Goal: Task Accomplishment & Management: Complete application form

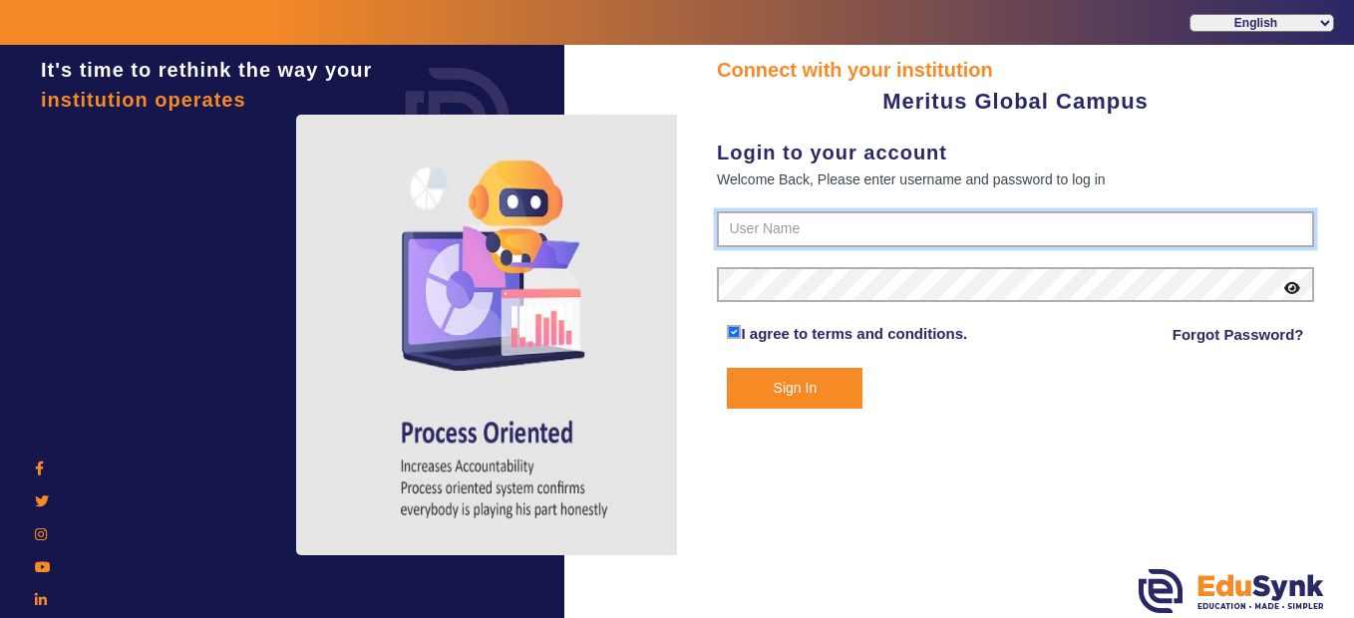
click at [827, 219] on input "text" at bounding box center [1015, 229] width 597 height 36
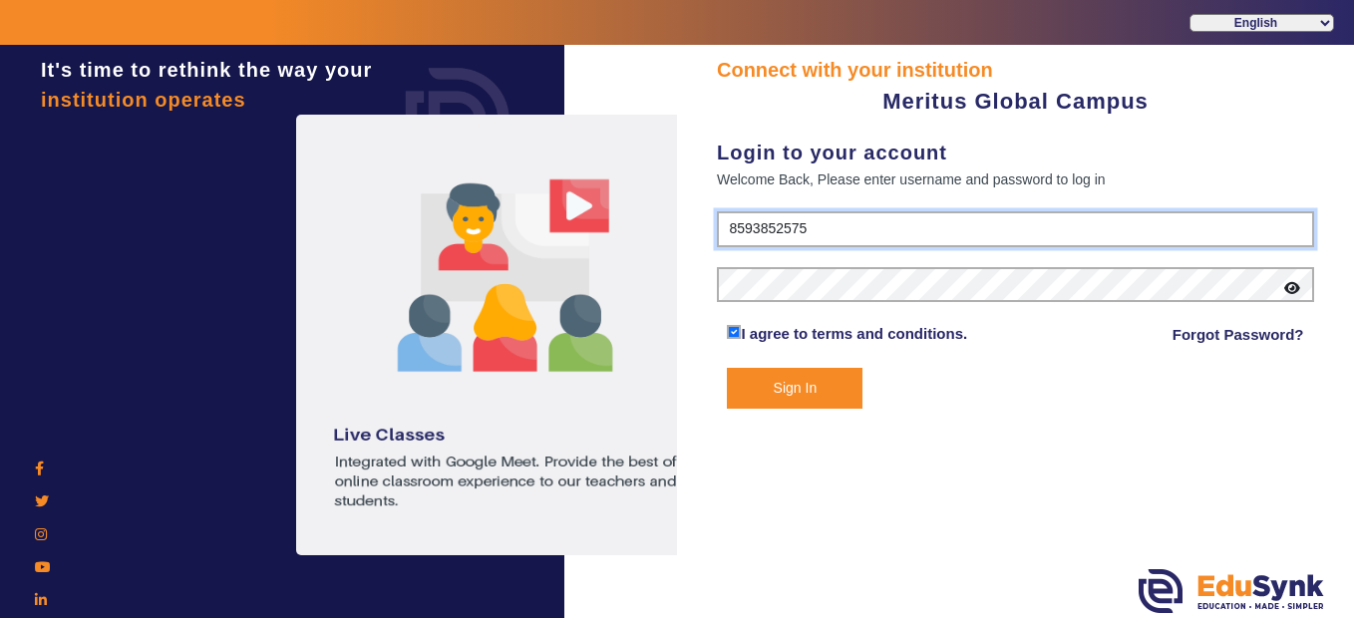
type input "8593852575"
click at [1292, 281] on icon at bounding box center [1292, 288] width 16 height 14
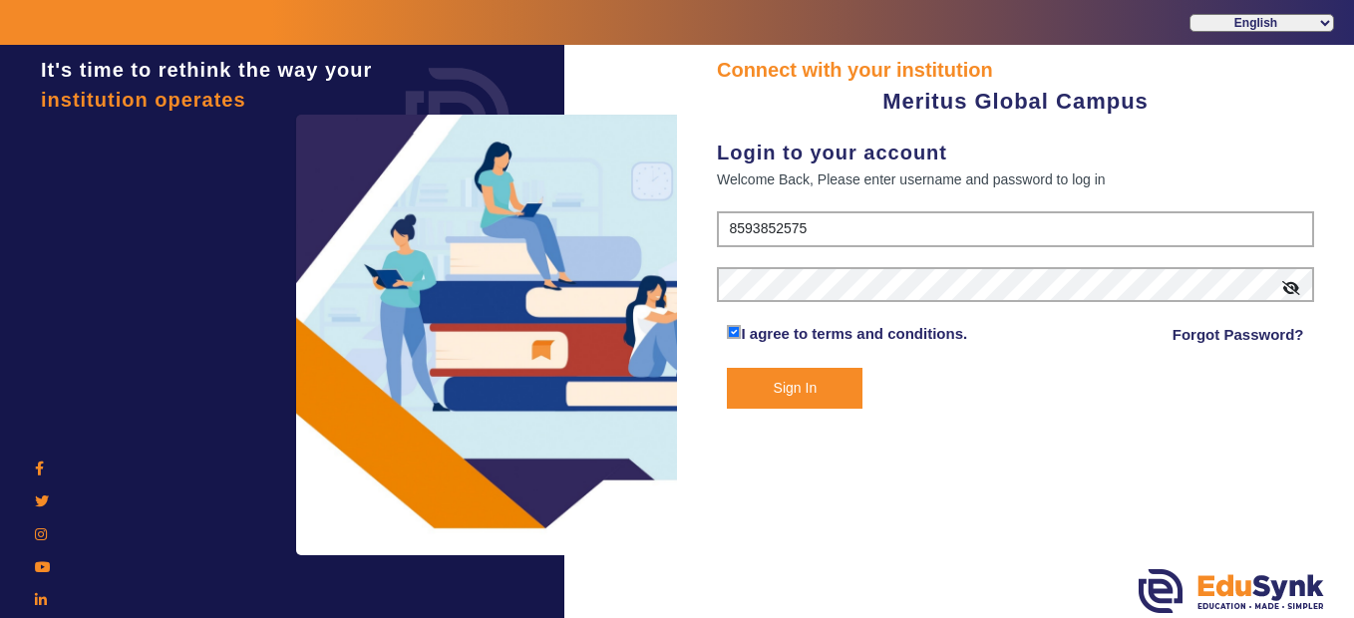
click at [802, 379] on button "Sign In" at bounding box center [795, 388] width 136 height 41
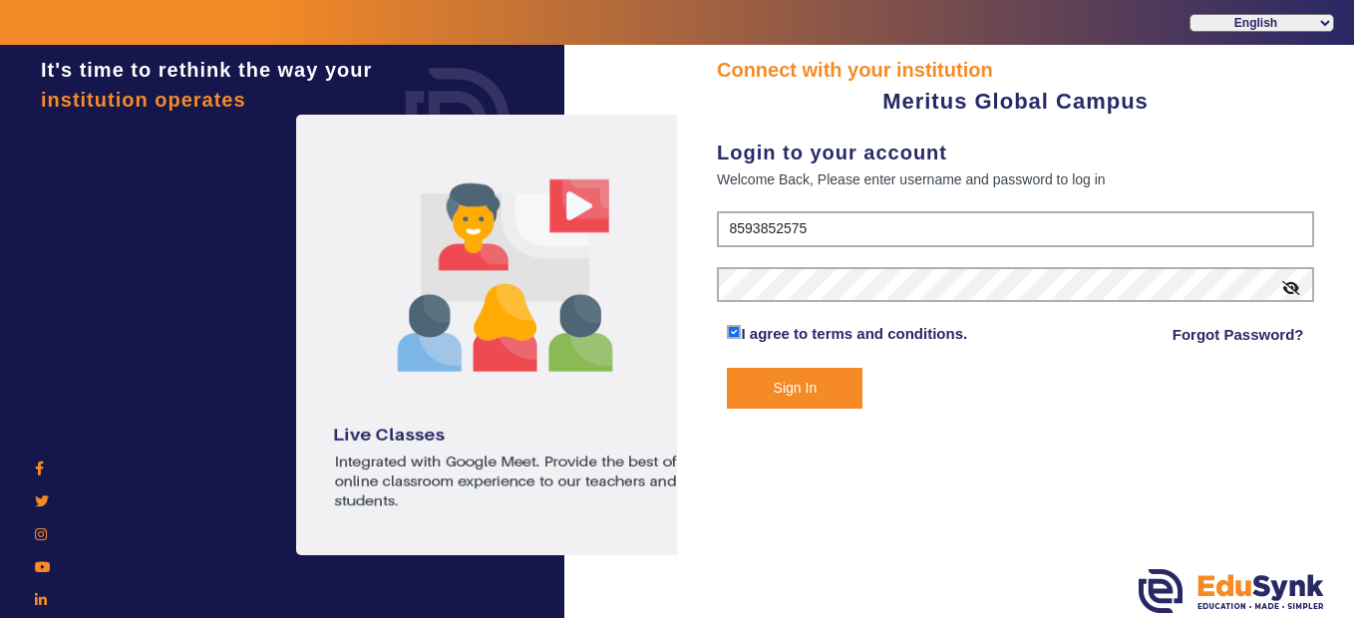
click at [829, 397] on button "Sign In" at bounding box center [795, 388] width 136 height 41
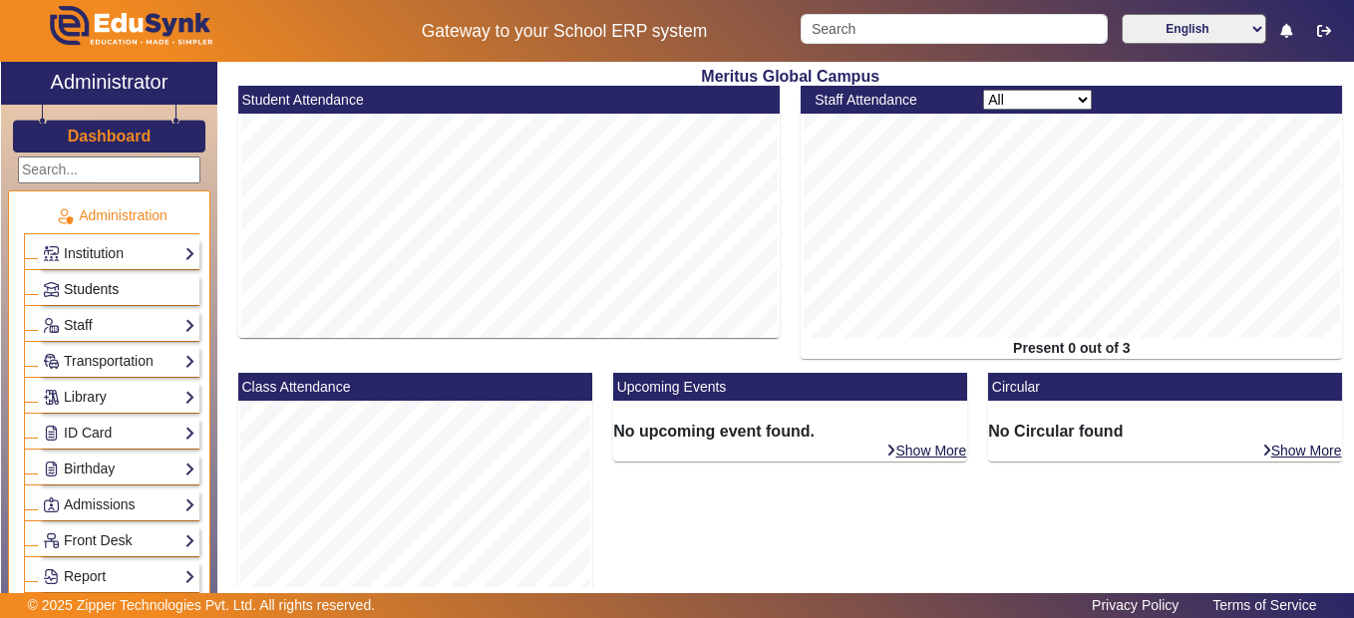
click at [122, 281] on link "Students" at bounding box center [119, 289] width 153 height 23
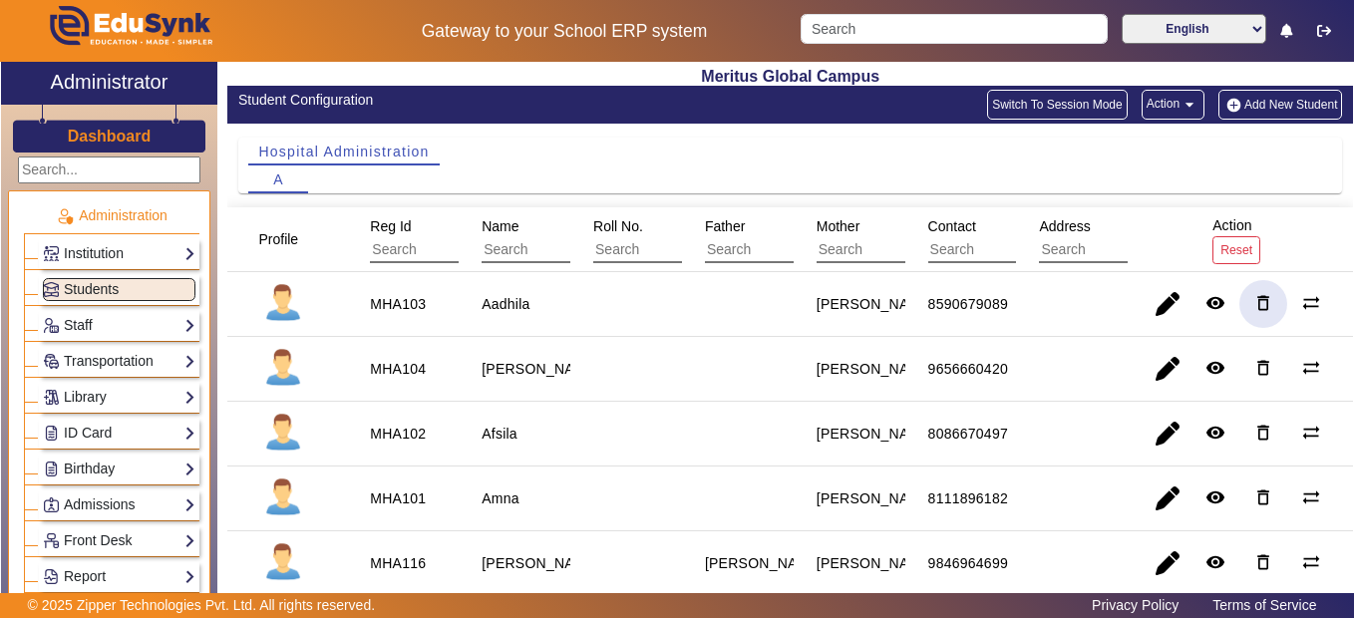
click at [1254, 301] on mat-icon "delete_outline" at bounding box center [1263, 303] width 20 height 20
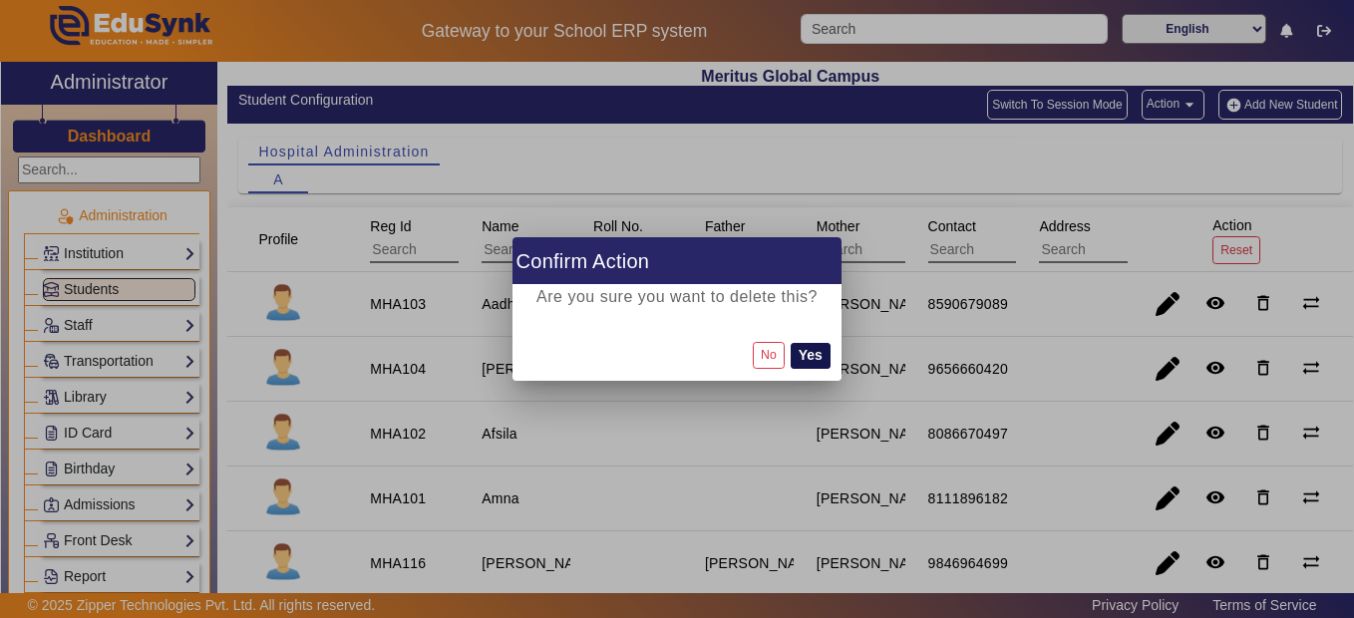
click at [810, 359] on button "Yes" at bounding box center [810, 356] width 40 height 26
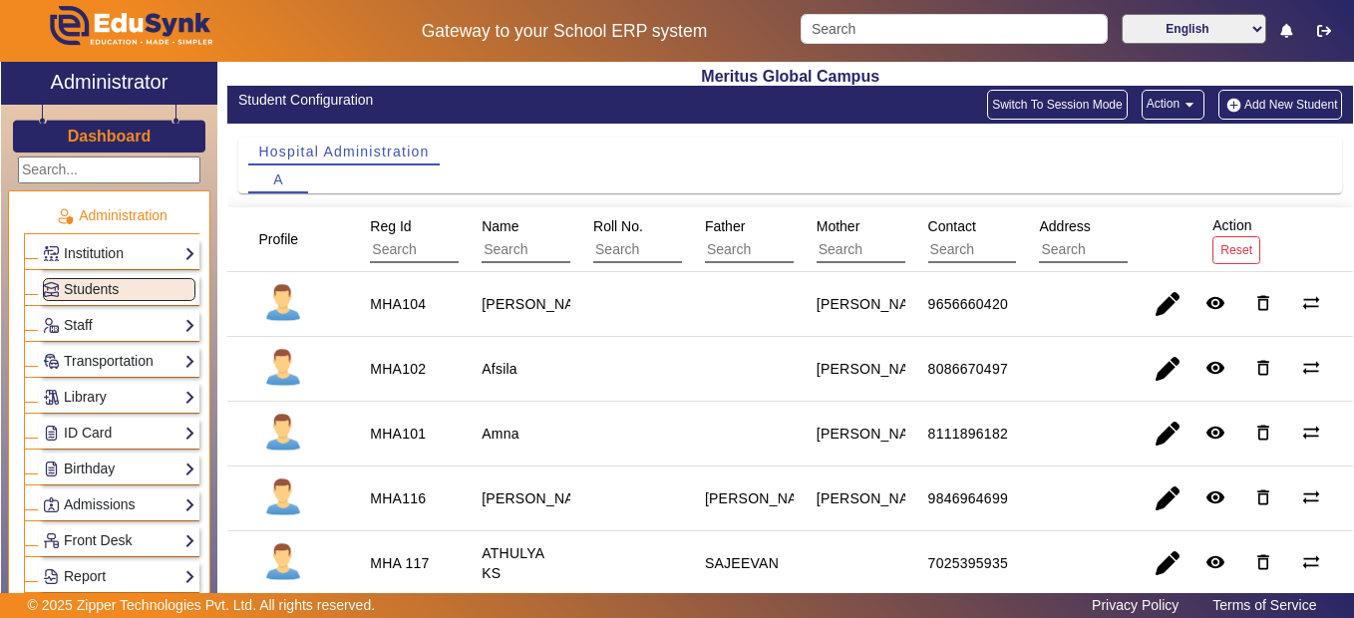
click at [1273, 103] on button "Add New Student" at bounding box center [1280, 105] width 124 height 30
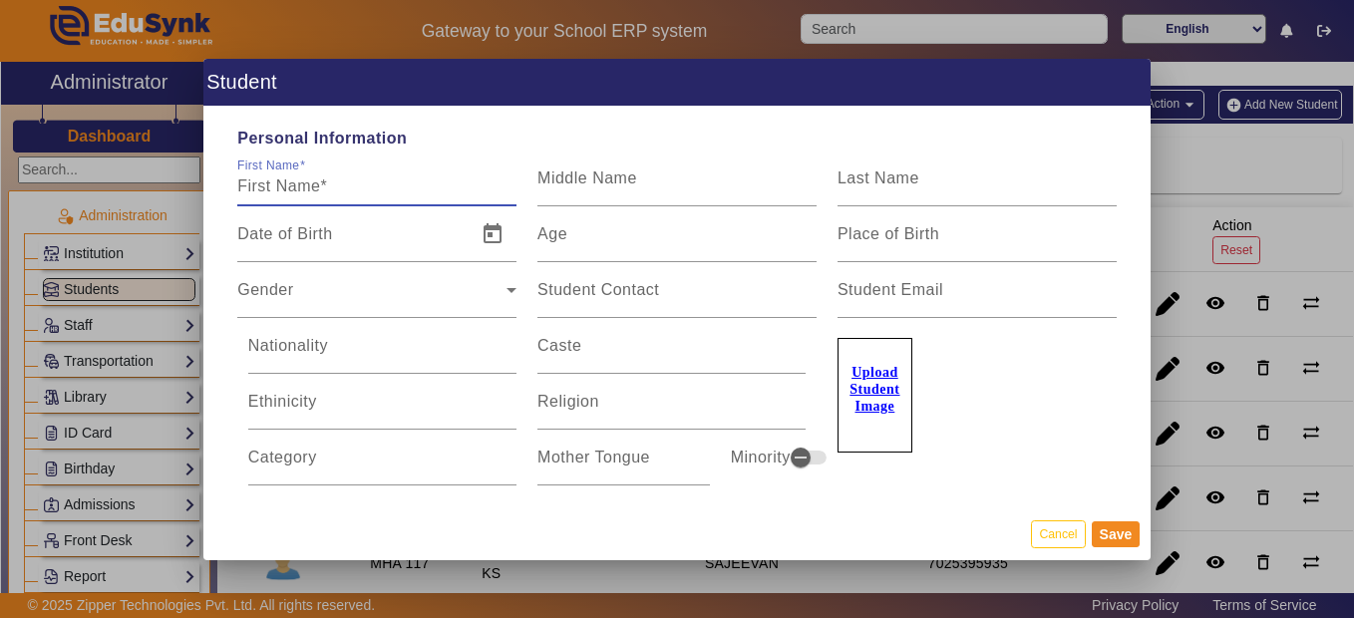
type input "a"
type input "ANAMIKHA"
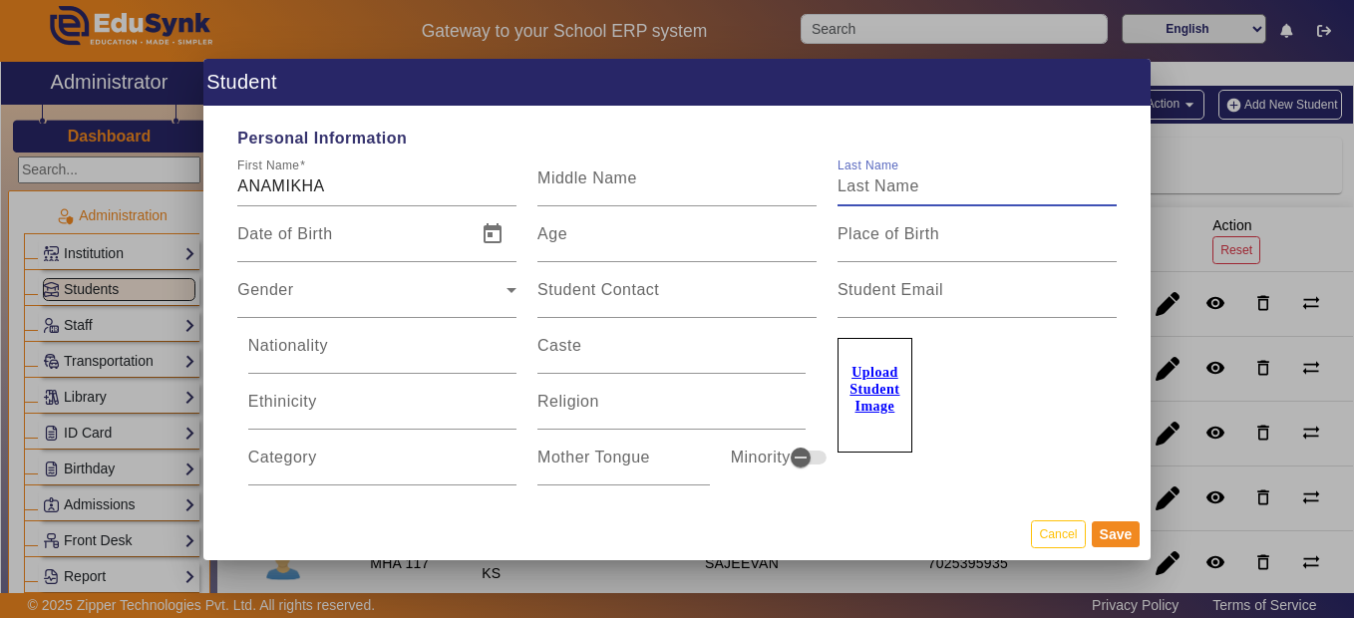
click at [930, 177] on input "Last Name" at bounding box center [976, 186] width 279 height 24
type input "MV"
click at [435, 240] on input "Date of Birth" at bounding box center [350, 242] width 227 height 24
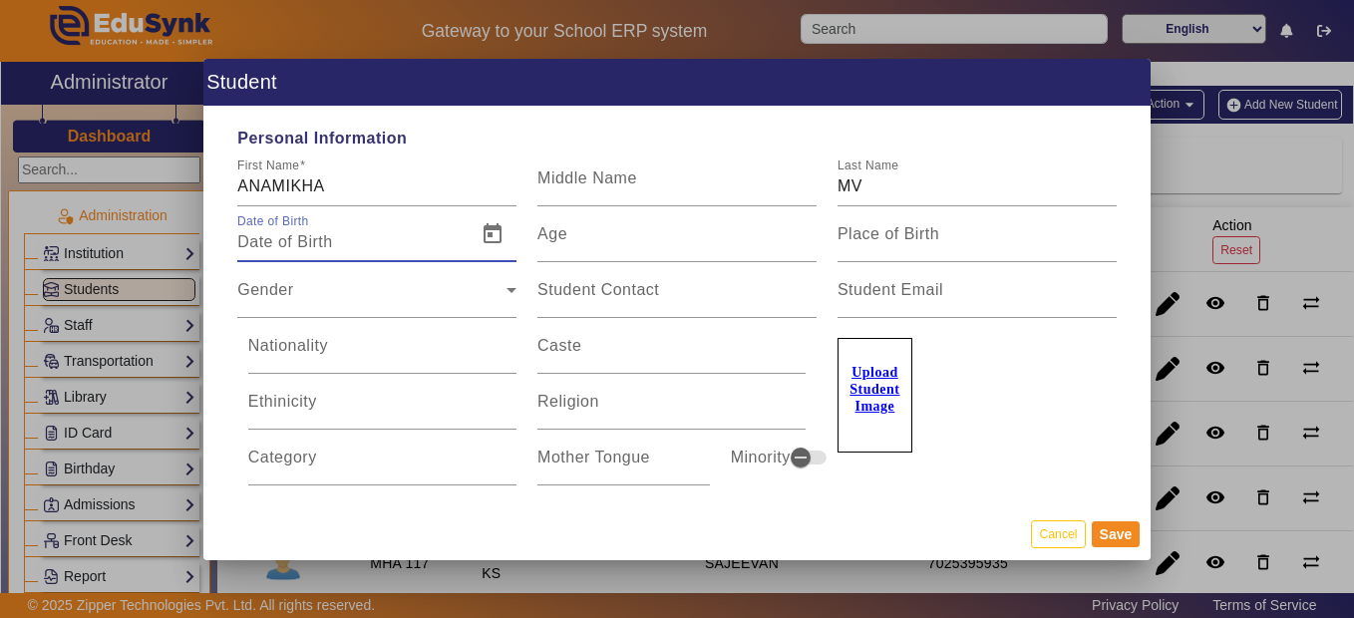
type input "01/01/2000"
type input "25 Yrs, 7 Months, 20 Days"
type input "01/01/20003"
type input "-17978 Yrs, 7 Months, 20 Days"
type input "01/01/20003/0"
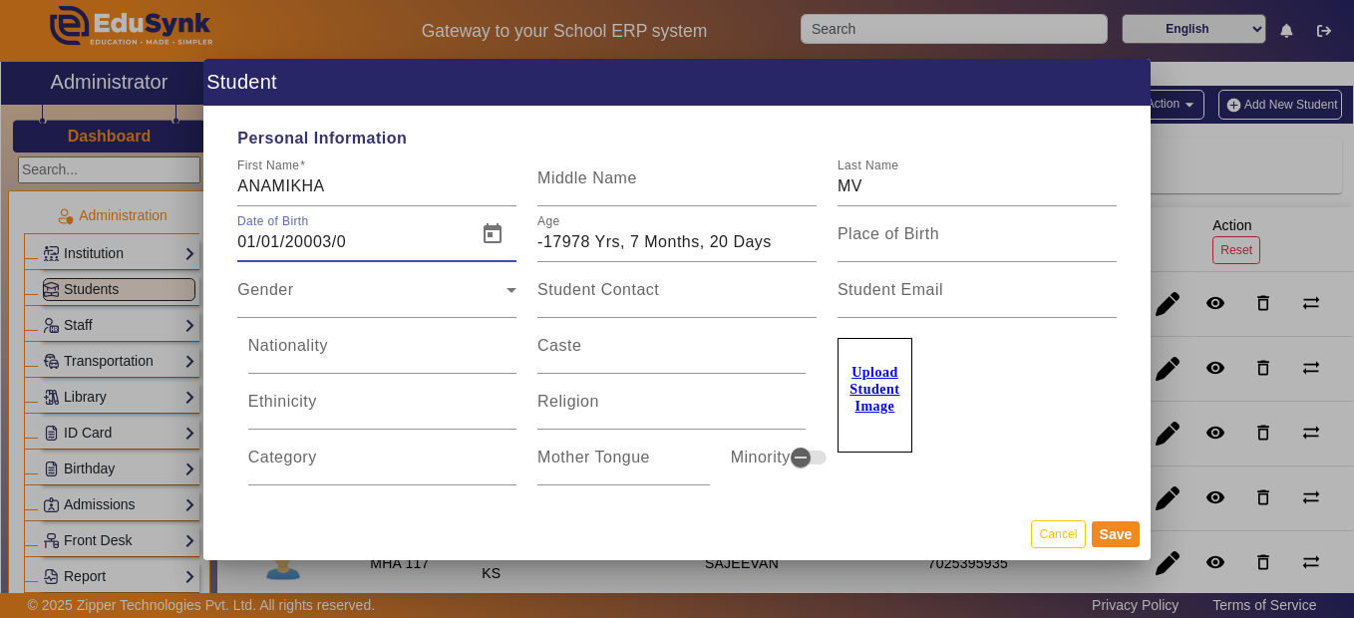
type input "55 Yrs, 7 Months, 20 Days"
type input "01/01/2"
type input "1825 Yrs, 7 Months, 20 Days"
type input "01/01/2"
type input "23 Yrs, 7 Months, 20 Days"
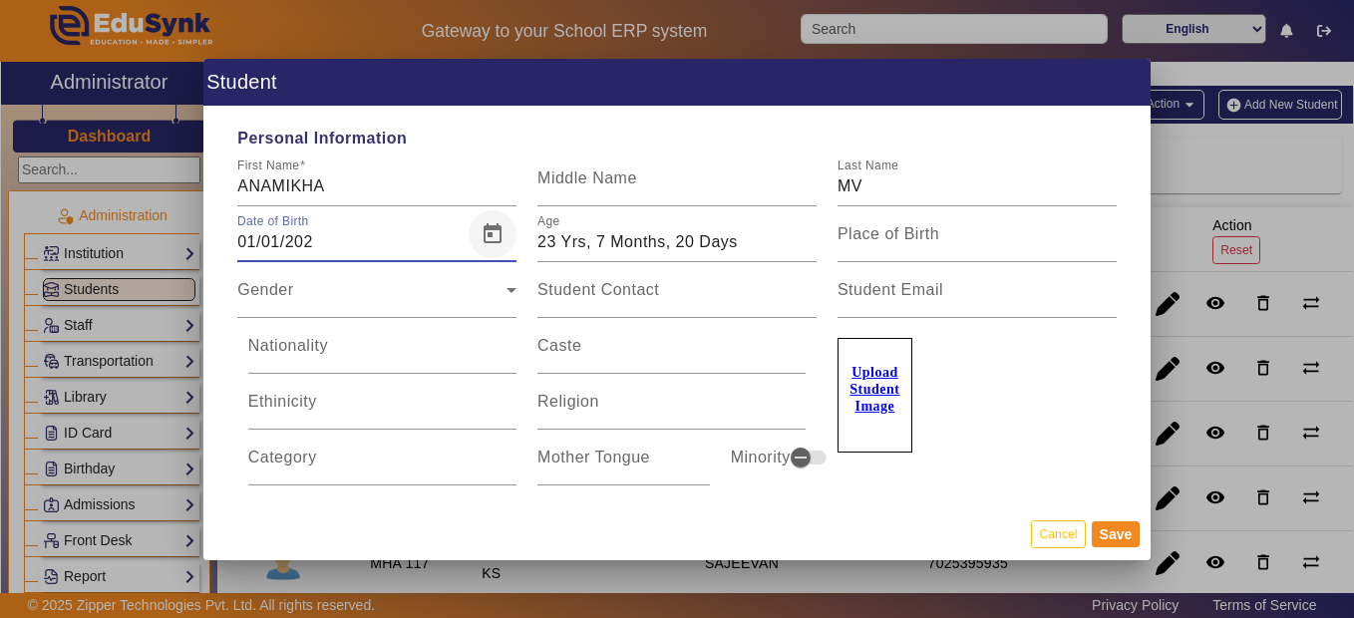
type input "01/01/2020"
type input "5 Yrs, 7 Months, 20 Days"
type input "01/01/2002"
type input "23 Yrs, 7 Months, 20 Days"
type input "01/01/200"
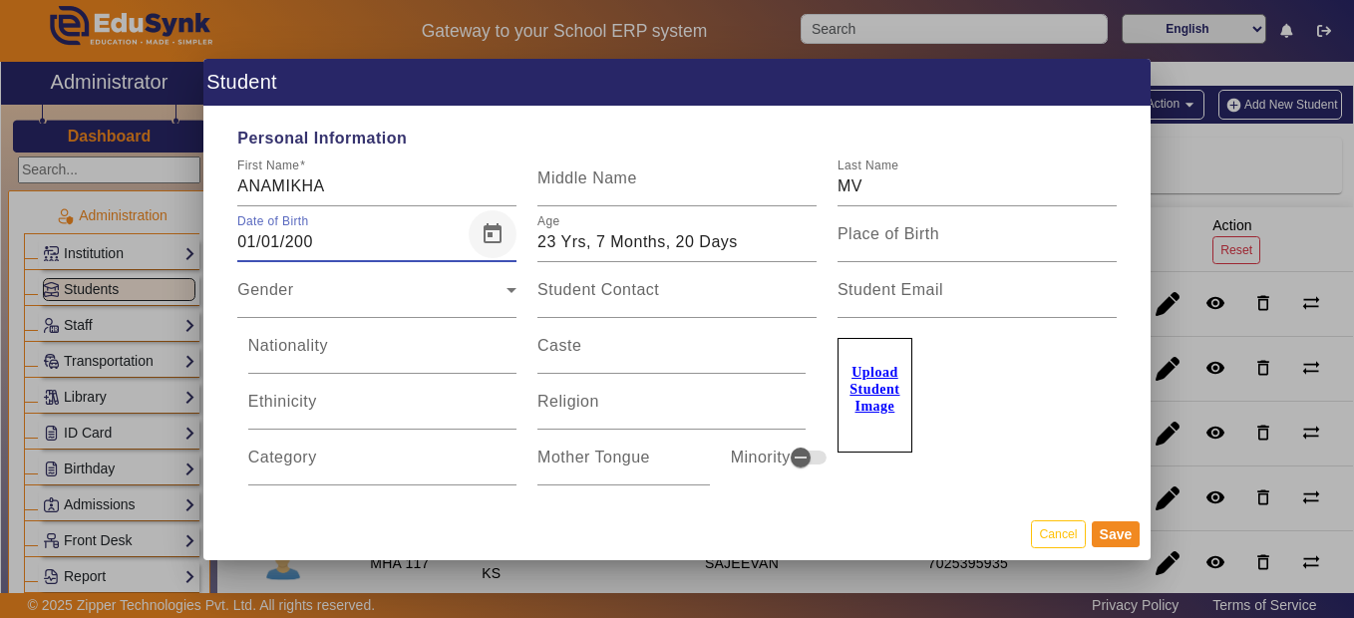
type input "1825 Yrs, 7 Months, 20 Days"
type input "01/01/2020"
type input "5 Yrs, 7 Months, 20 Days"
type input "01/01/202"
type input "1823 Yrs, 7 Months, 20 Days"
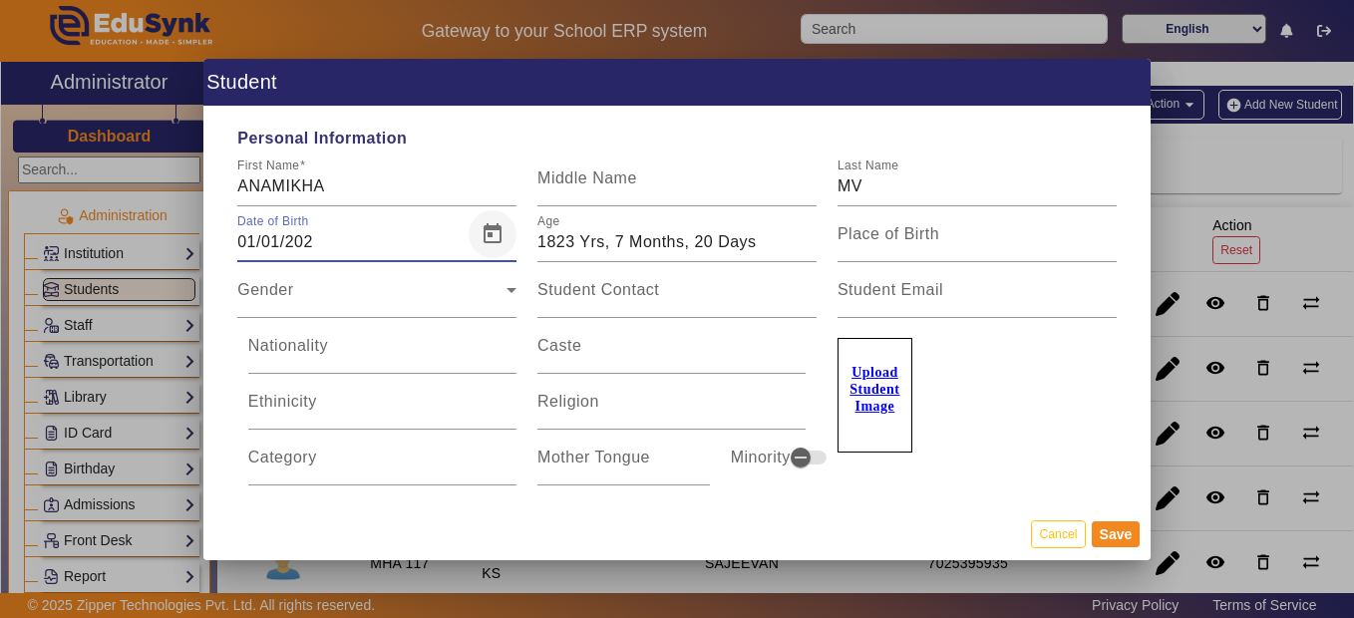
type input "01/01/2020"
type input "5 Yrs, 7 Months, 20 Days"
click at [259, 240] on input "01/01/2020" at bounding box center [350, 242] width 227 height 24
type input "0/01/2020"
type input "55 Yrs, 7 Months, 20 Days"
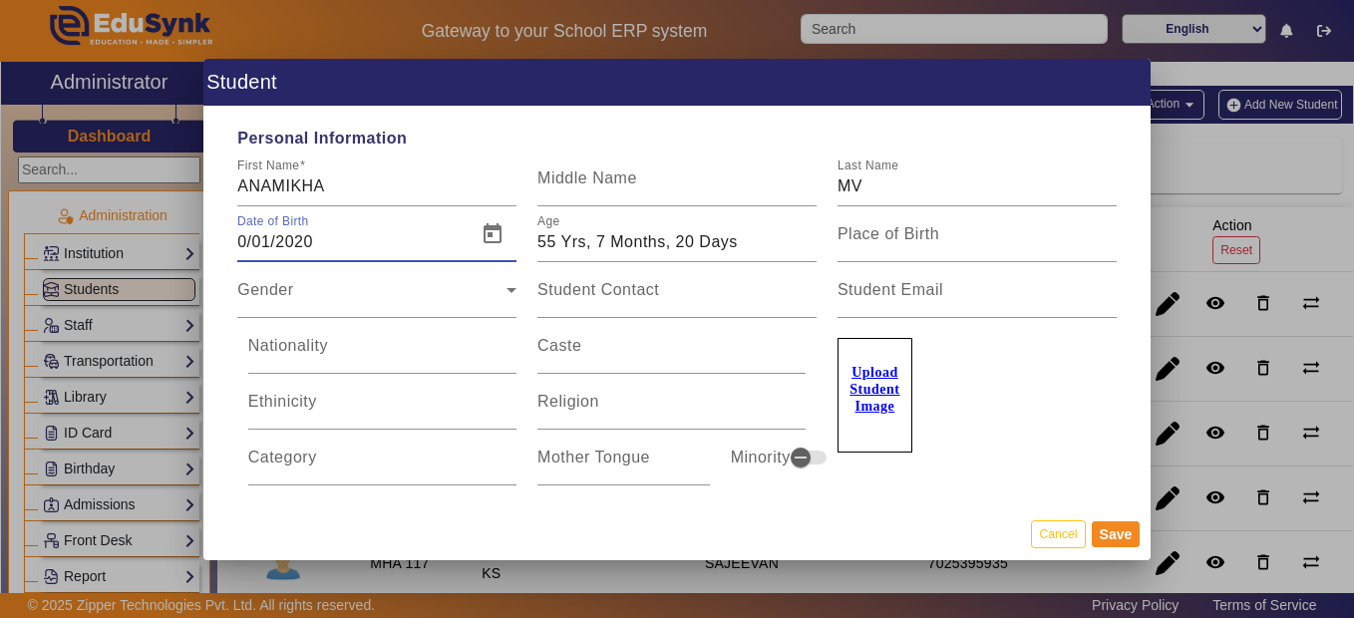
type input "01/03/2020"
type input "5 Yrs, 5 Months, 20 Days"
click at [259, 238] on input "01/03/2020" at bounding box center [350, 242] width 227 height 24
type input "0/03/2020"
type input "55 Yrs, 7 Months, 20 Days"
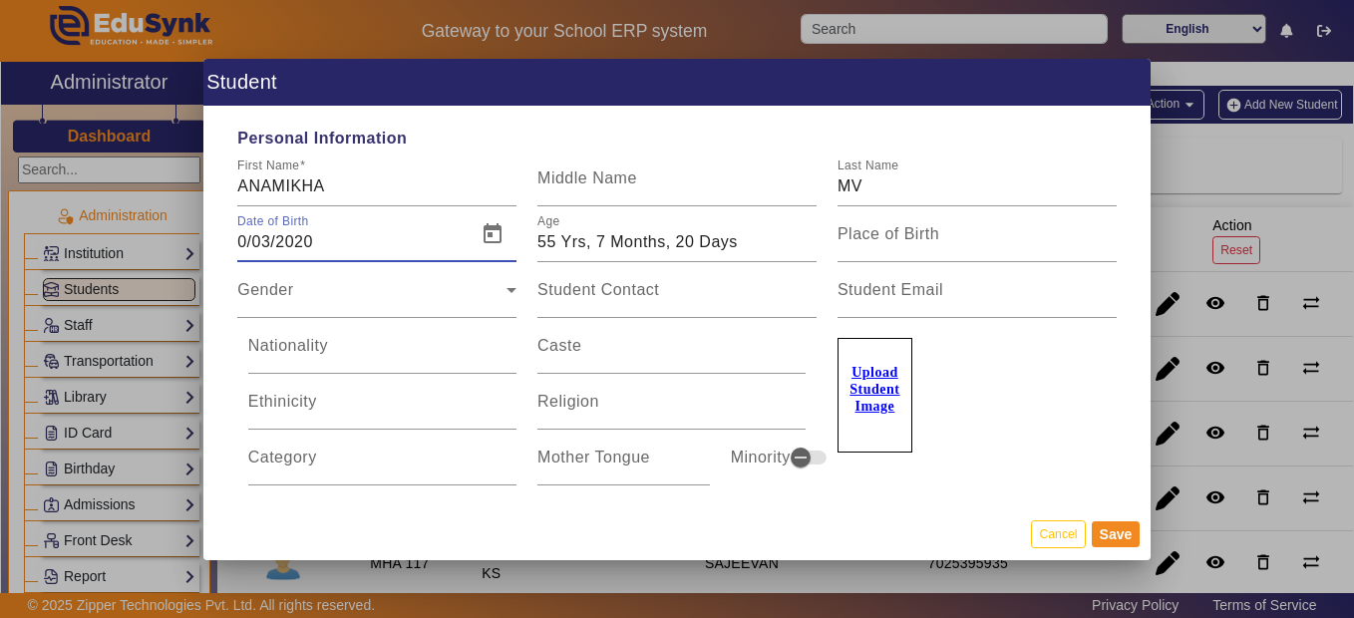
type input "03/03/2020"
type input "5 Yrs, 5 Months, 18 Days"
click at [279, 239] on input "03/03/2020" at bounding box center [350, 242] width 227 height 24
type input "03/0/2020"
type input "55 Yrs, 7 Months, 20 Days"
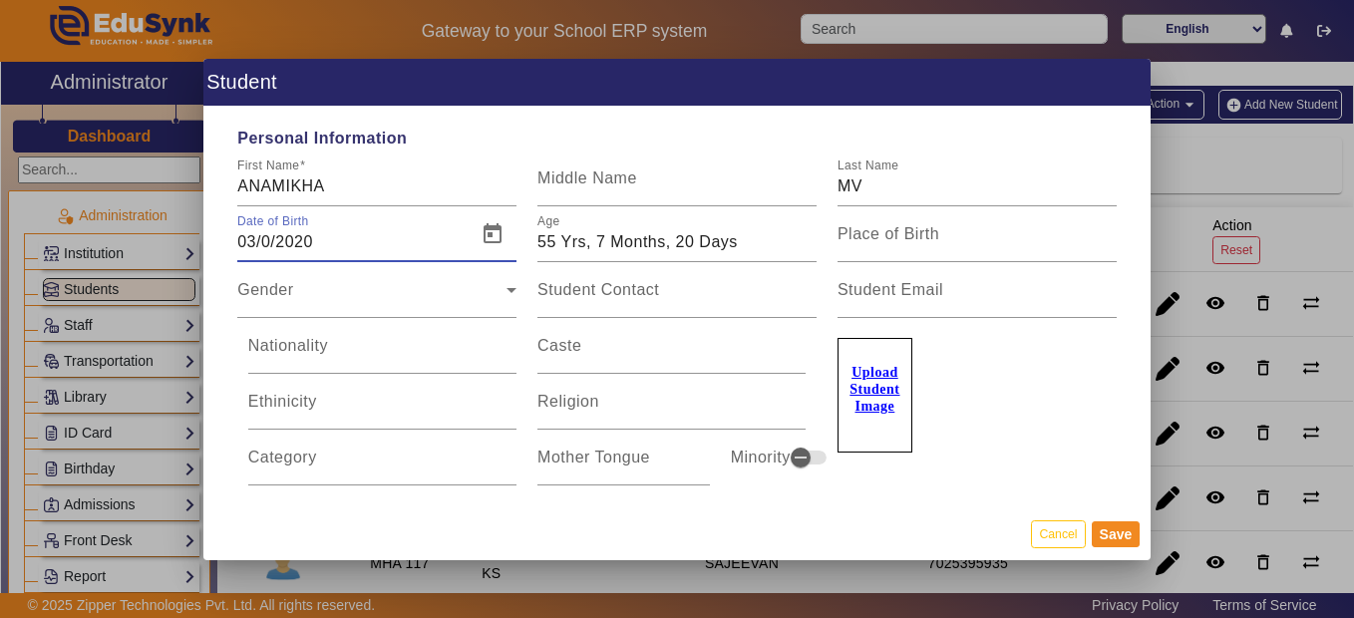
type input "07/03/2020"
type input "5 Yrs, 5 Months, 14 Days"
type input "03/07/202"
type input "1823 Yrs, 1 Months, 18 Days"
type input "07/03/2020"
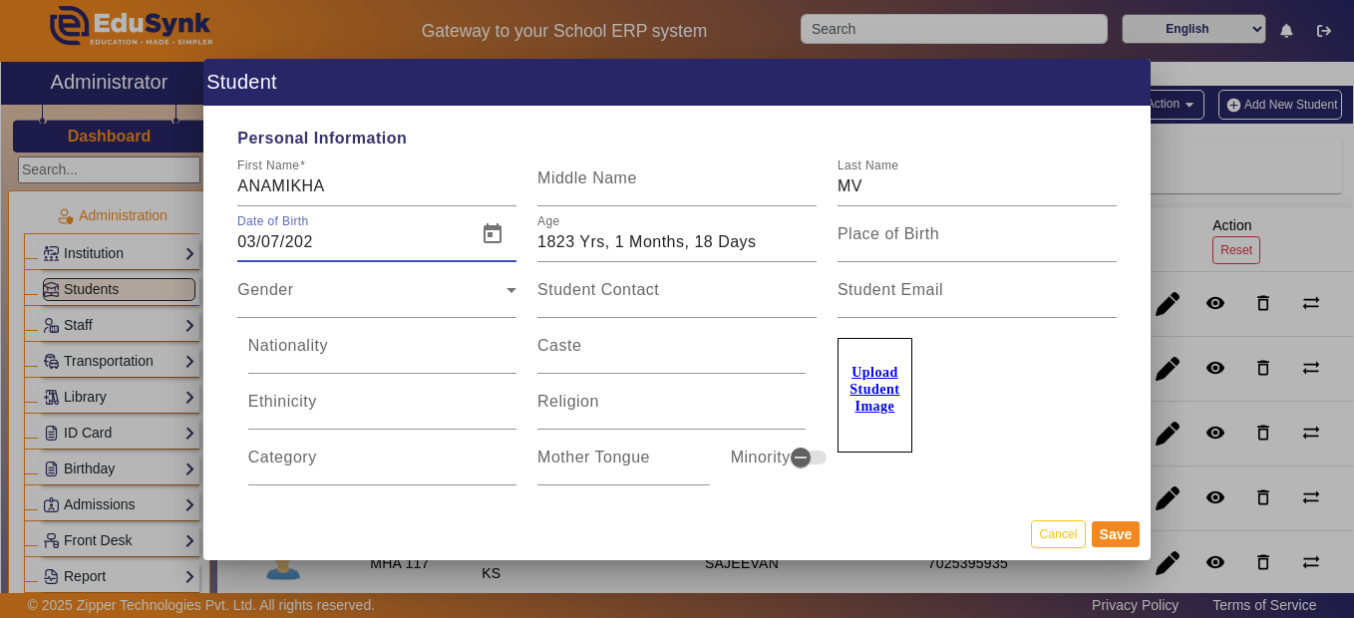
type input "5 Yrs, 5 Months, 14 Days"
click at [316, 242] on input "07/03/2020" at bounding box center [350, 242] width 227 height 24
type input "03/07/200"
type input "1825 Yrs, 1 Months, 18 Days"
type input "07/03/2004"
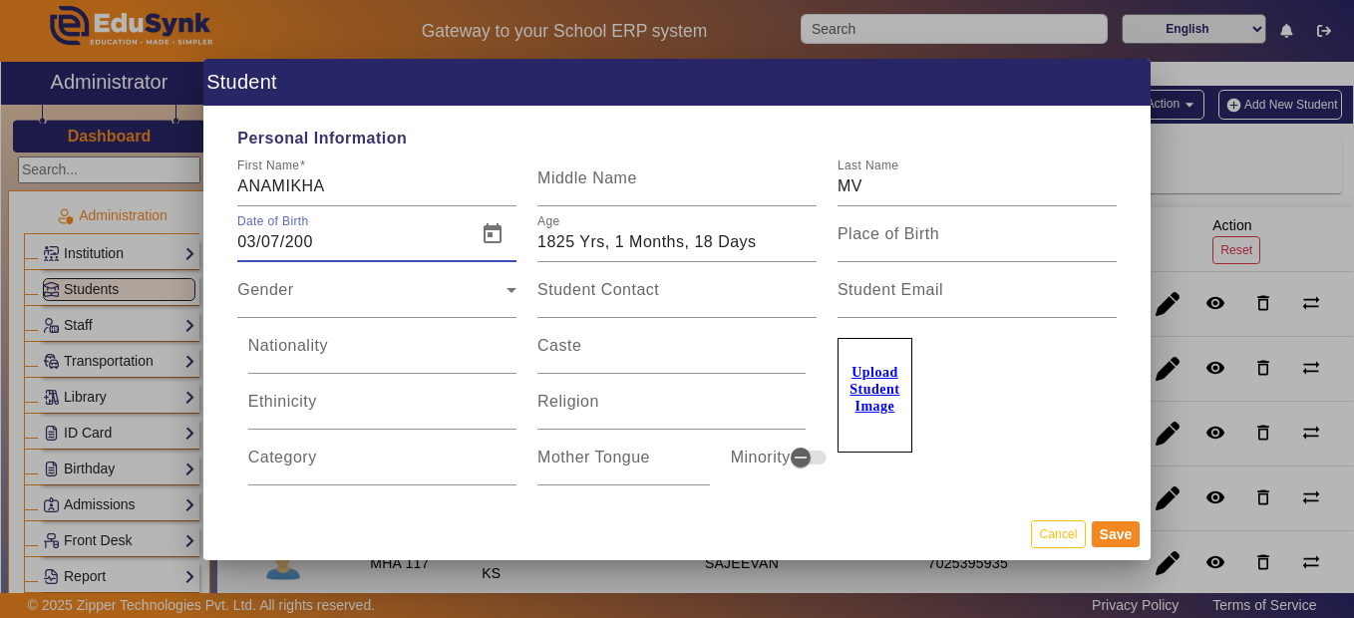
type input "21 Yrs, 5 Months, 14 Days"
type input "07/03/2004"
click at [420, 282] on div "Gender Gender" at bounding box center [376, 290] width 279 height 56
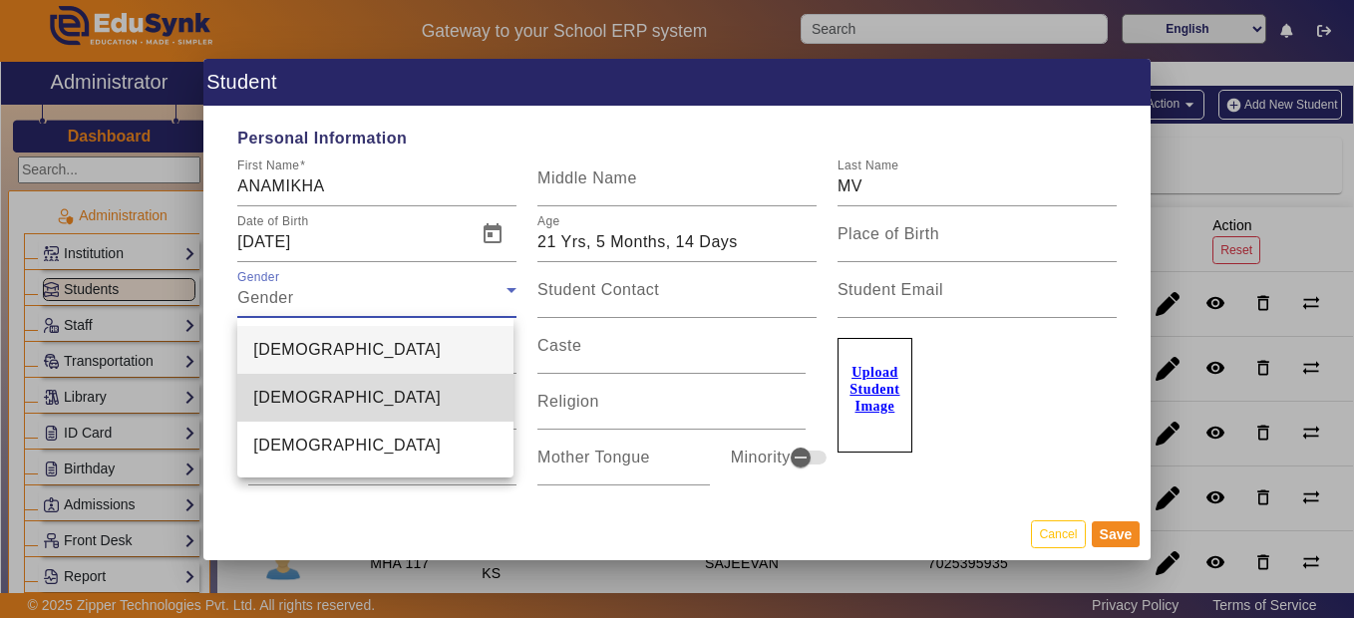
click at [398, 399] on mat-option "Female" at bounding box center [375, 398] width 276 height 48
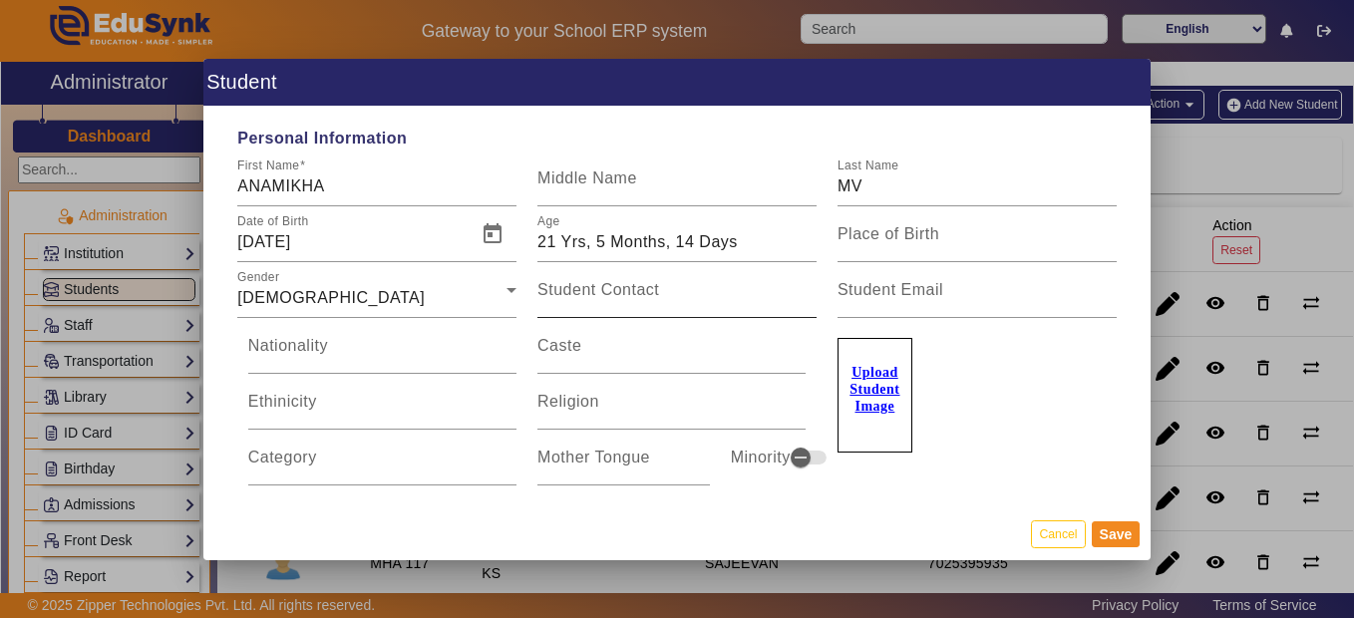
click at [634, 296] on mat-label "Student Contact" at bounding box center [598, 289] width 122 height 17
click at [634, 296] on input "Student Contact" at bounding box center [676, 298] width 279 height 24
type input "8590010698"
click at [882, 229] on mat-label "Place of Birth" at bounding box center [888, 233] width 102 height 17
click at [882, 230] on input "Place of Birth" at bounding box center [976, 242] width 279 height 24
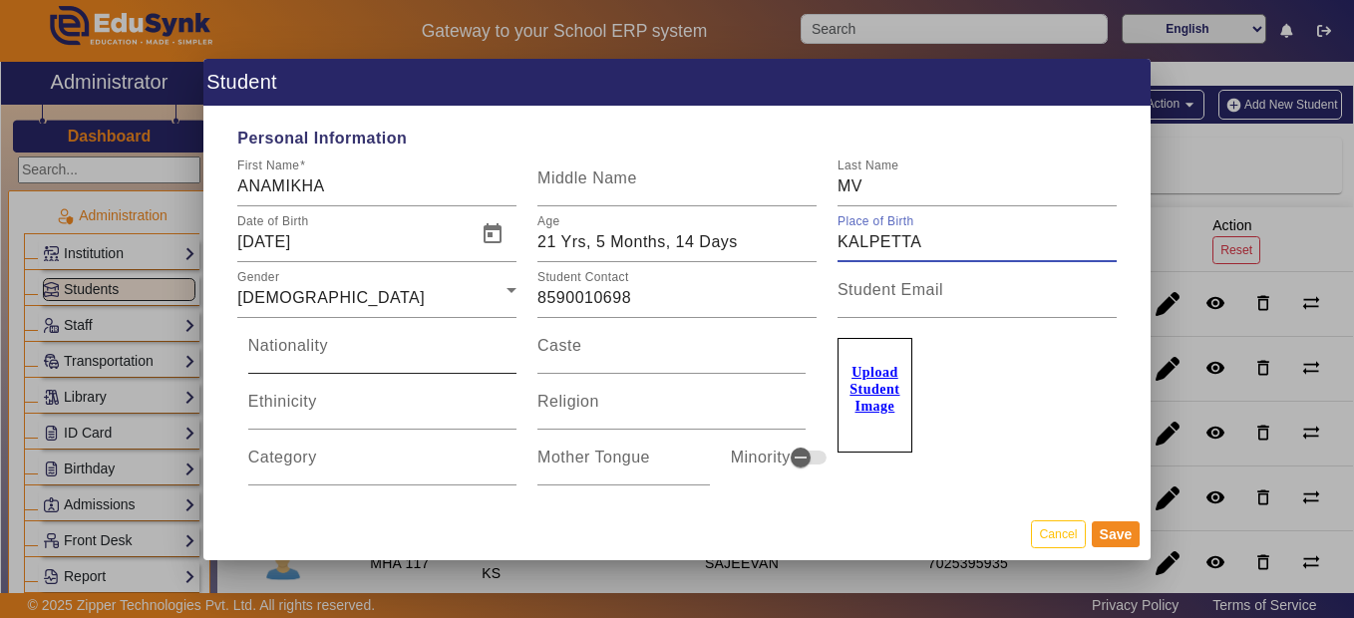
type input "KALPETTA"
click at [452, 355] on input "Nationality" at bounding box center [382, 354] width 268 height 24
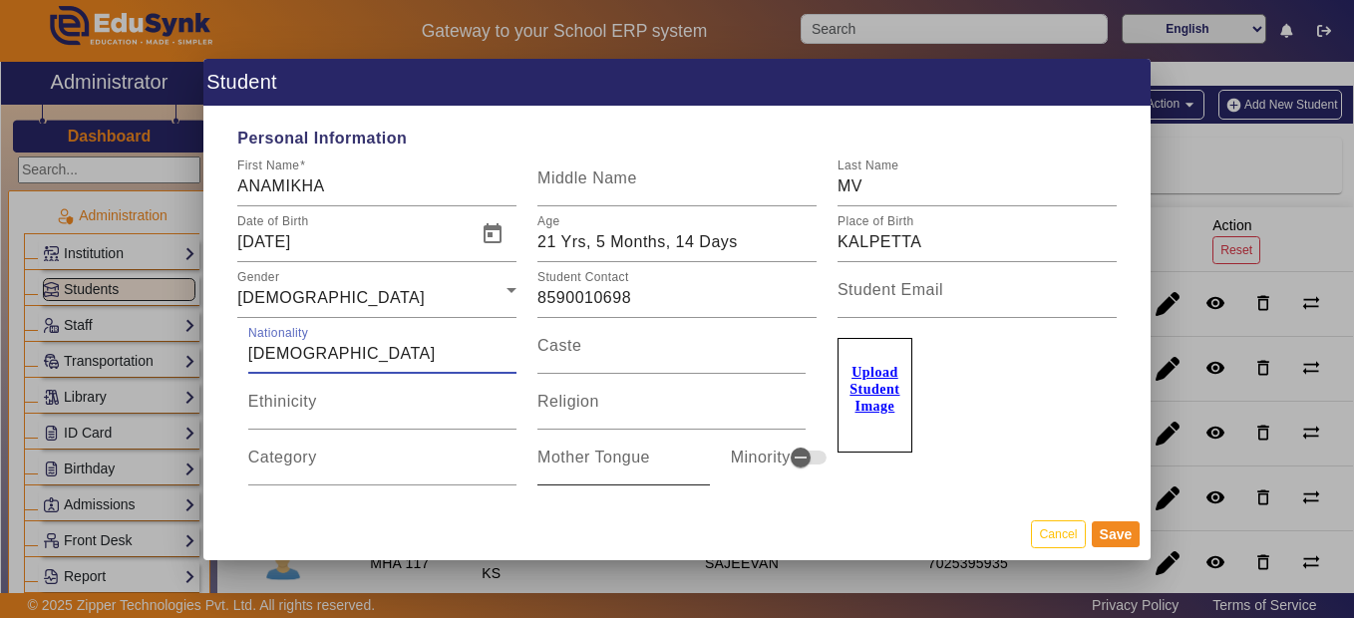
type input "INDIAN"
click at [646, 465] on mat-label "Mother Tongue" at bounding box center [593, 457] width 113 height 17
click at [646, 465] on input "Mother Tongue" at bounding box center [623, 466] width 172 height 24
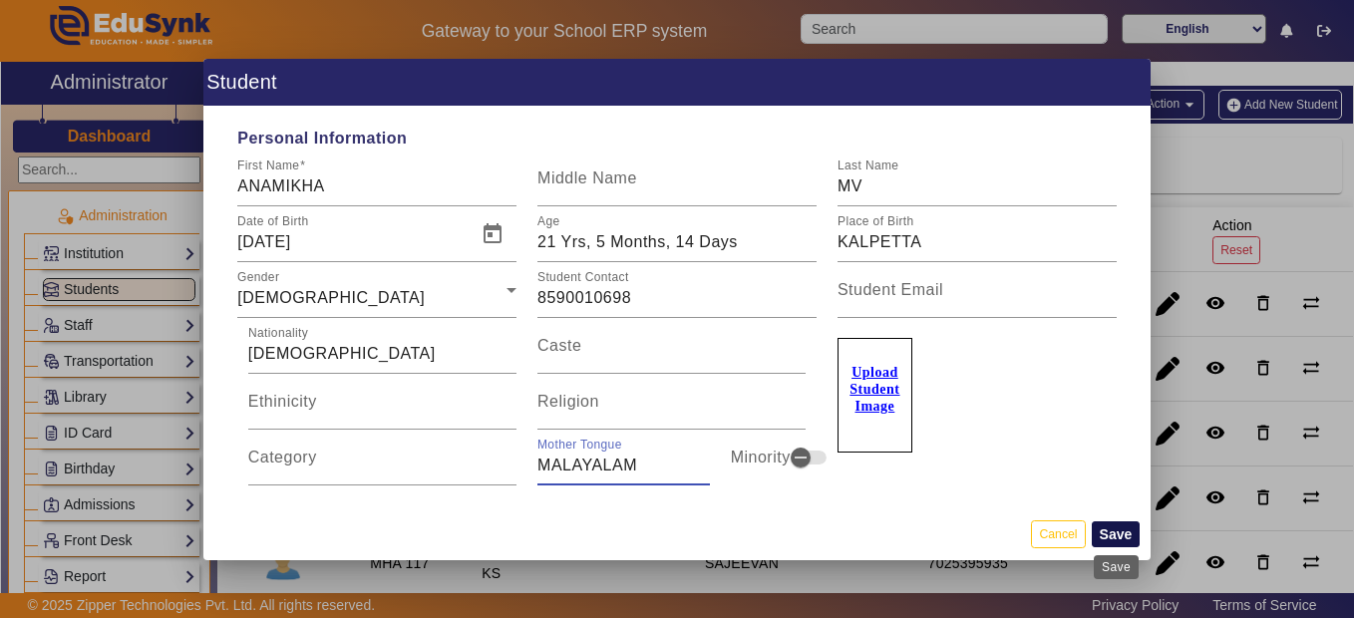
type input "MALAYALAM"
click at [1103, 538] on button "Save" at bounding box center [1115, 534] width 49 height 26
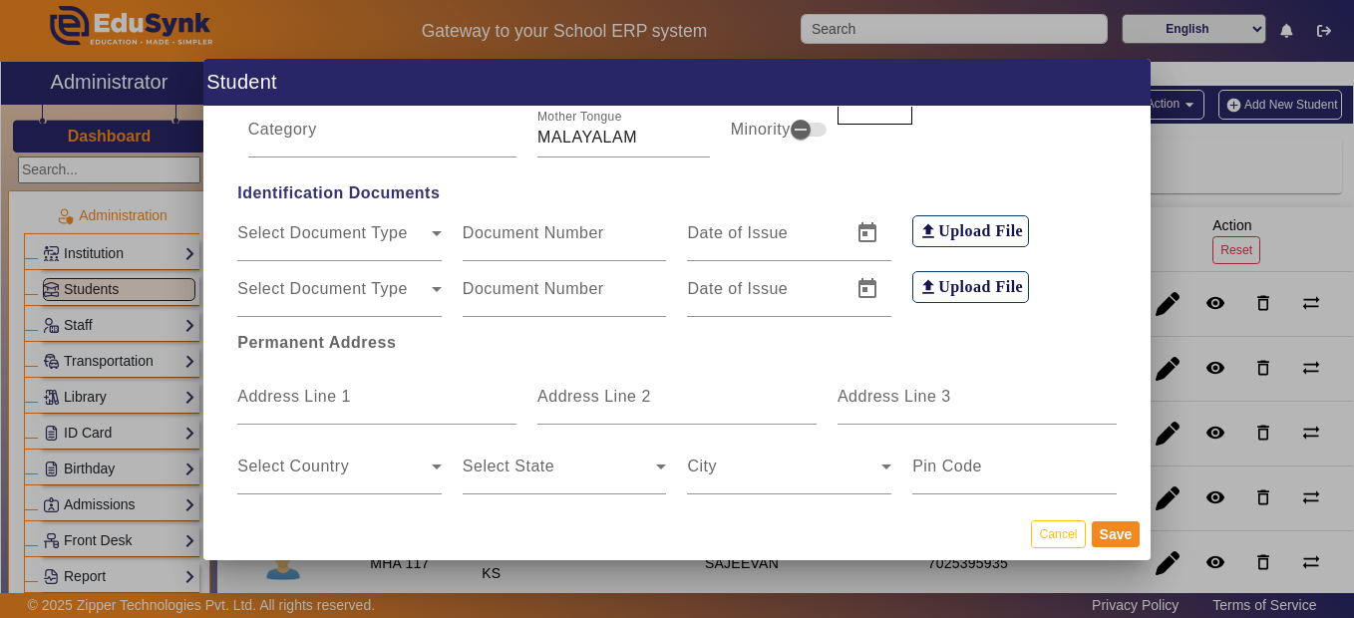
scroll to position [337, 0]
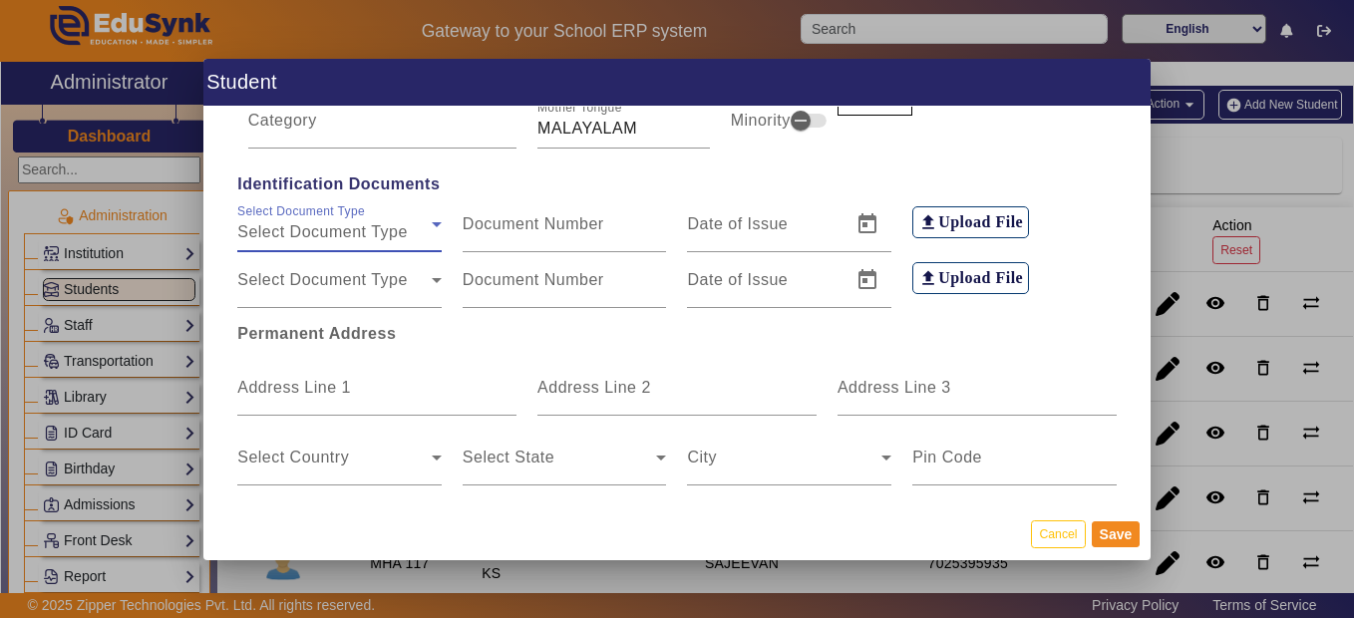
click at [324, 228] on span "Select Document Type" at bounding box center [322, 231] width 170 height 17
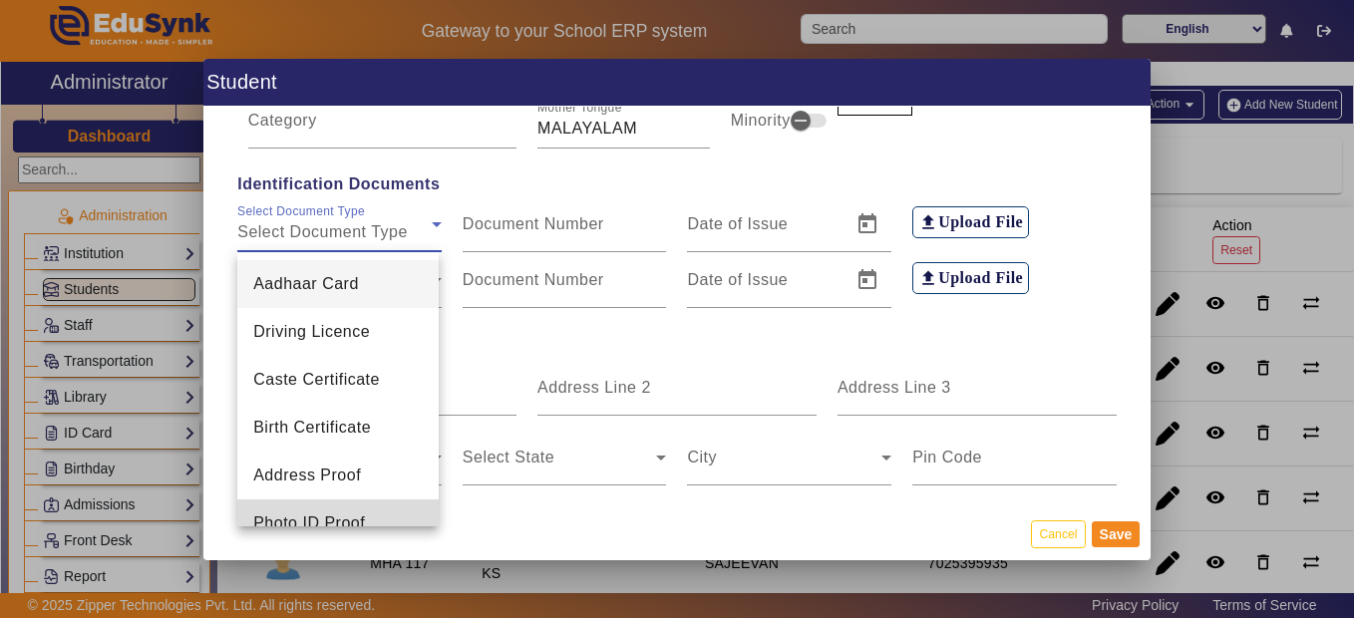
click at [375, 510] on mat-option "Photo ID Proof" at bounding box center [337, 523] width 201 height 48
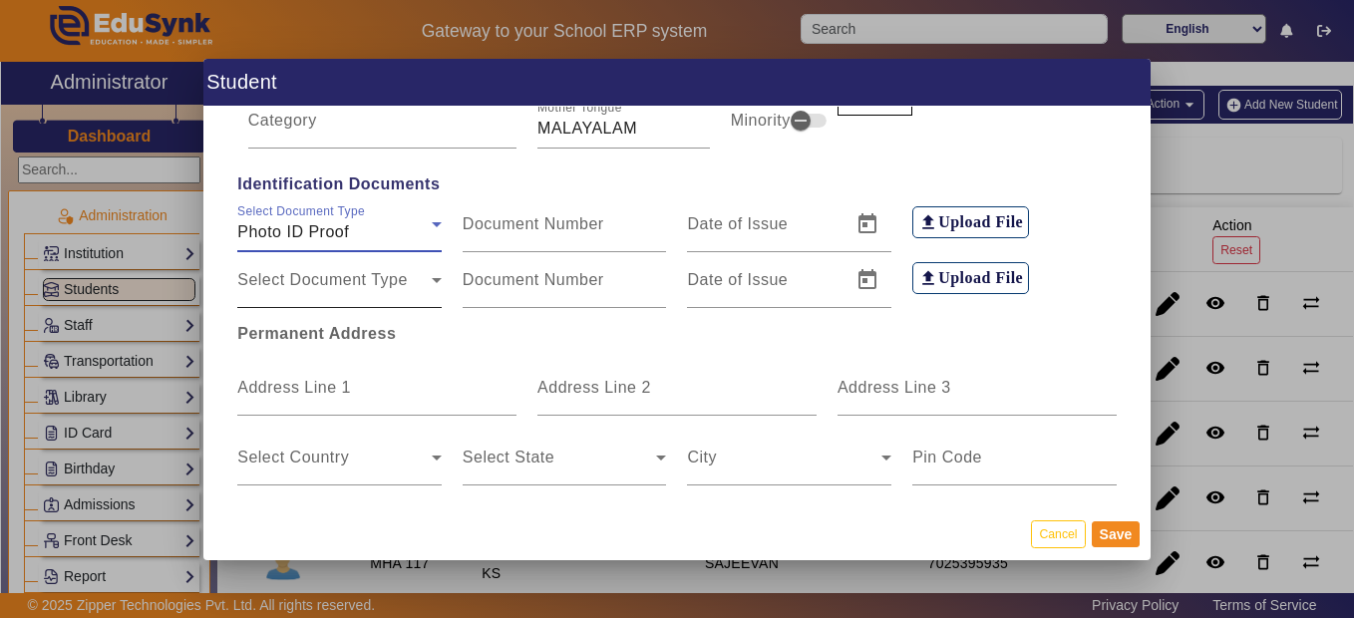
click at [401, 273] on mat-label "Select Document Type" at bounding box center [322, 279] width 170 height 17
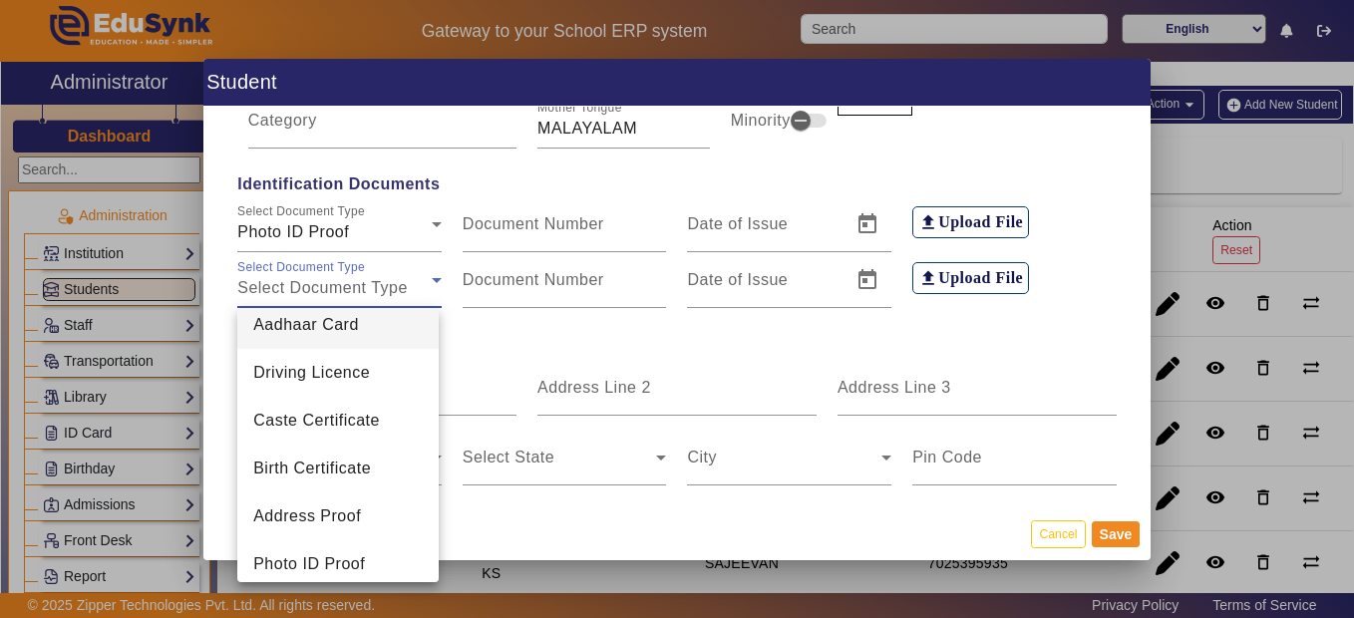
scroll to position [29, 0]
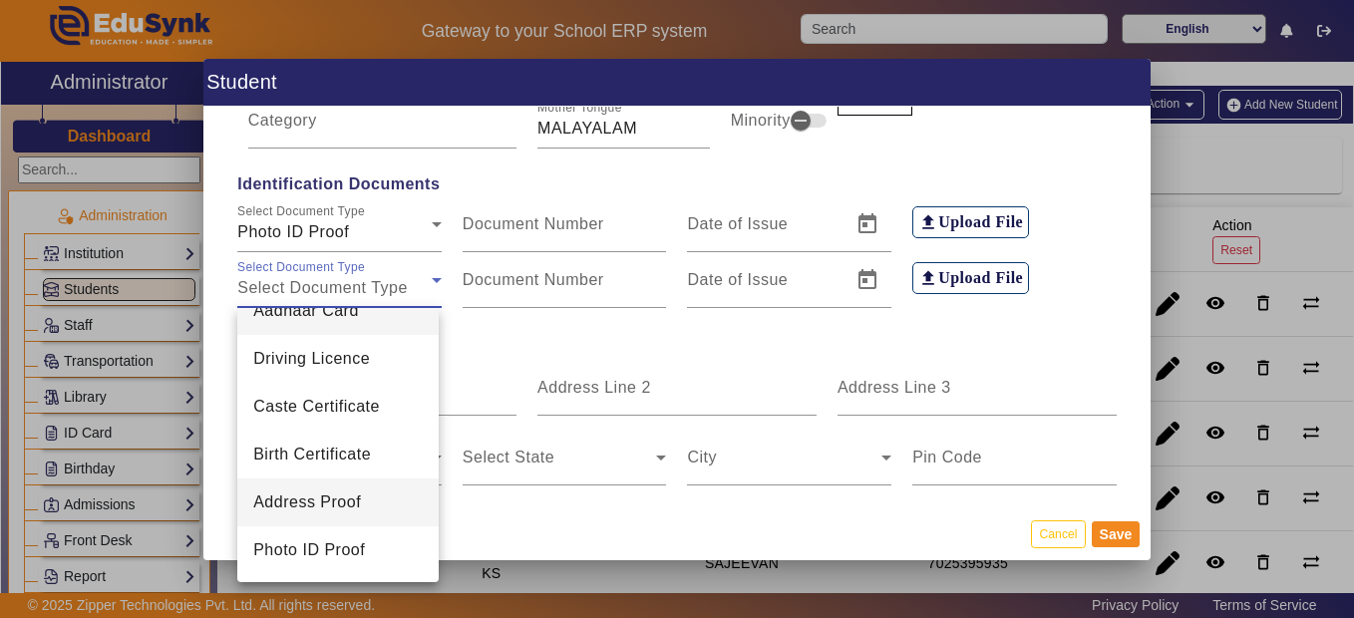
click at [373, 490] on mat-option "Address Proof" at bounding box center [337, 502] width 201 height 48
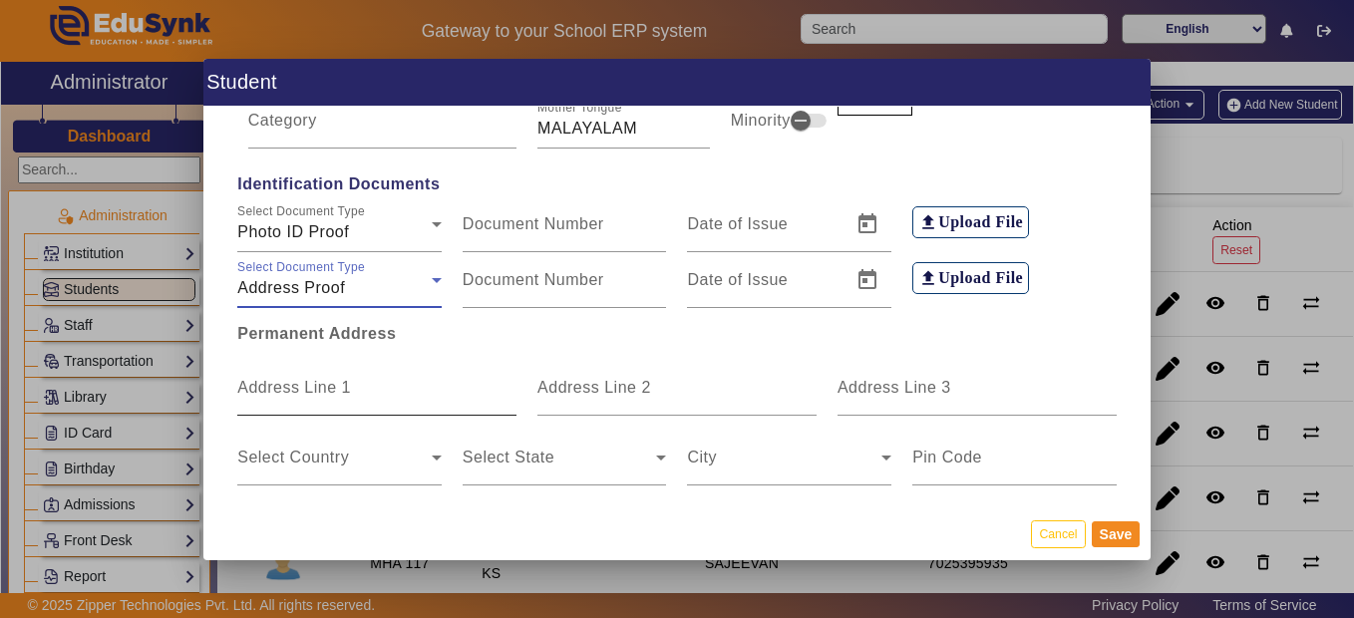
click at [421, 396] on input "Address Line 1" at bounding box center [376, 396] width 279 height 24
type input "MURINGALATHIL"
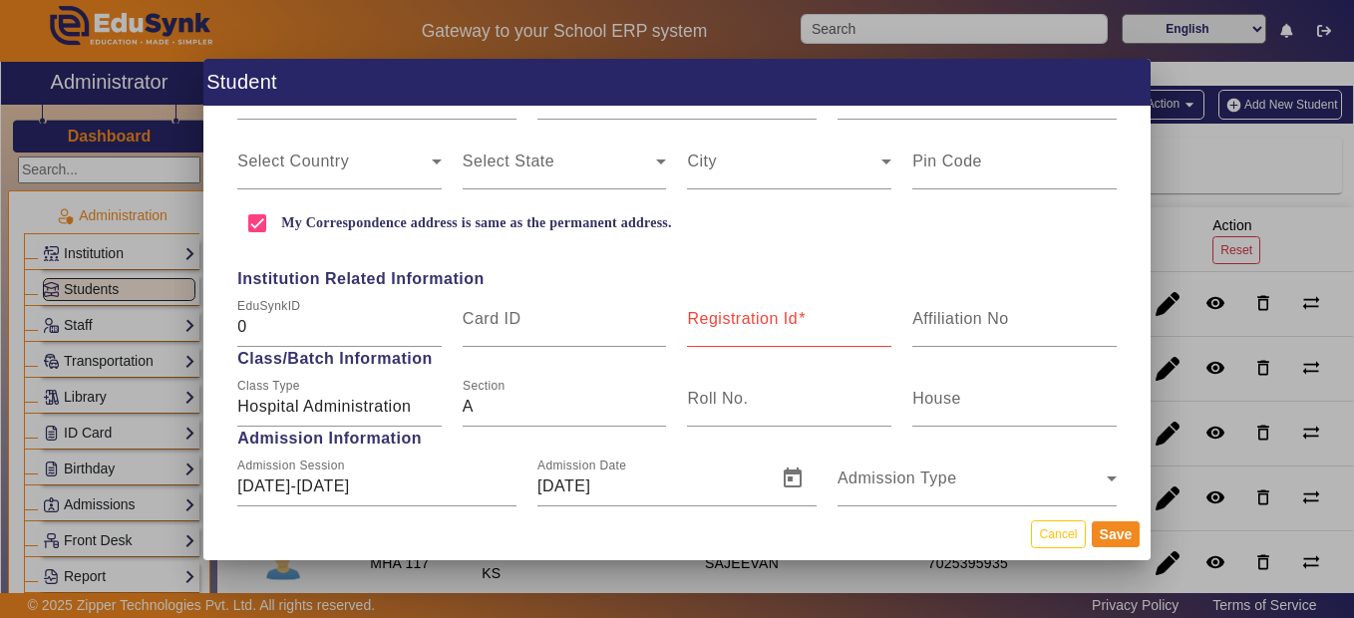
scroll to position [531, 0]
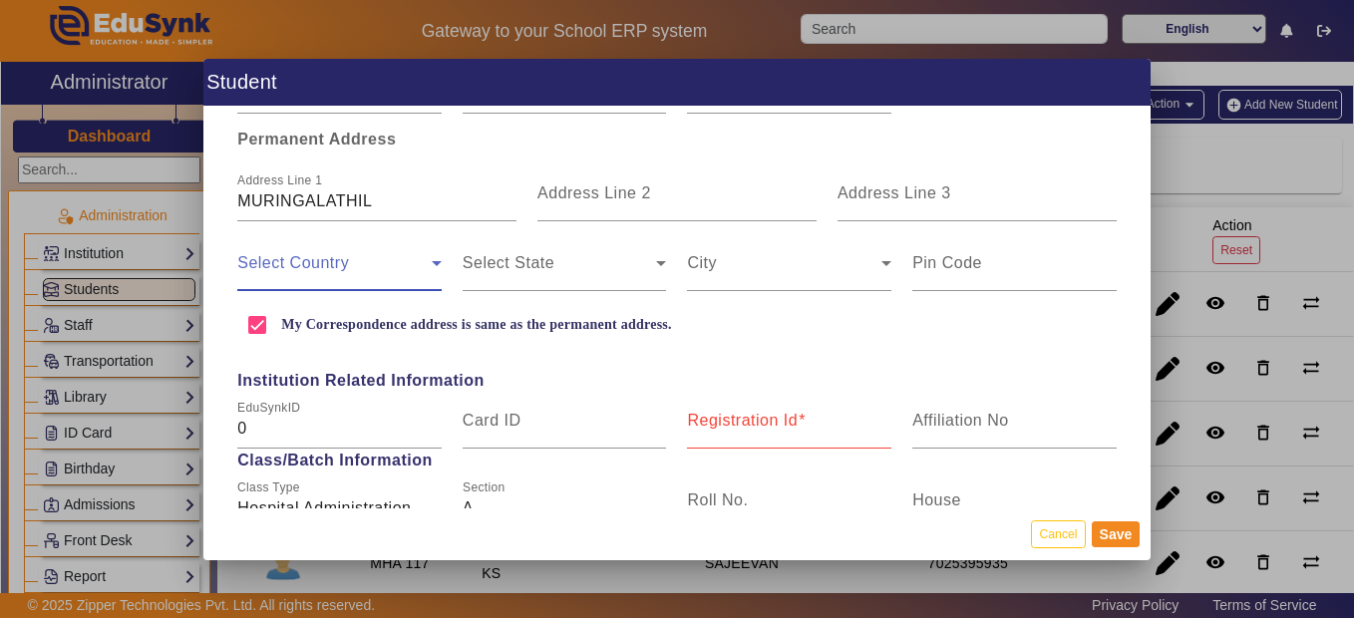
click at [366, 267] on span at bounding box center [334, 271] width 194 height 24
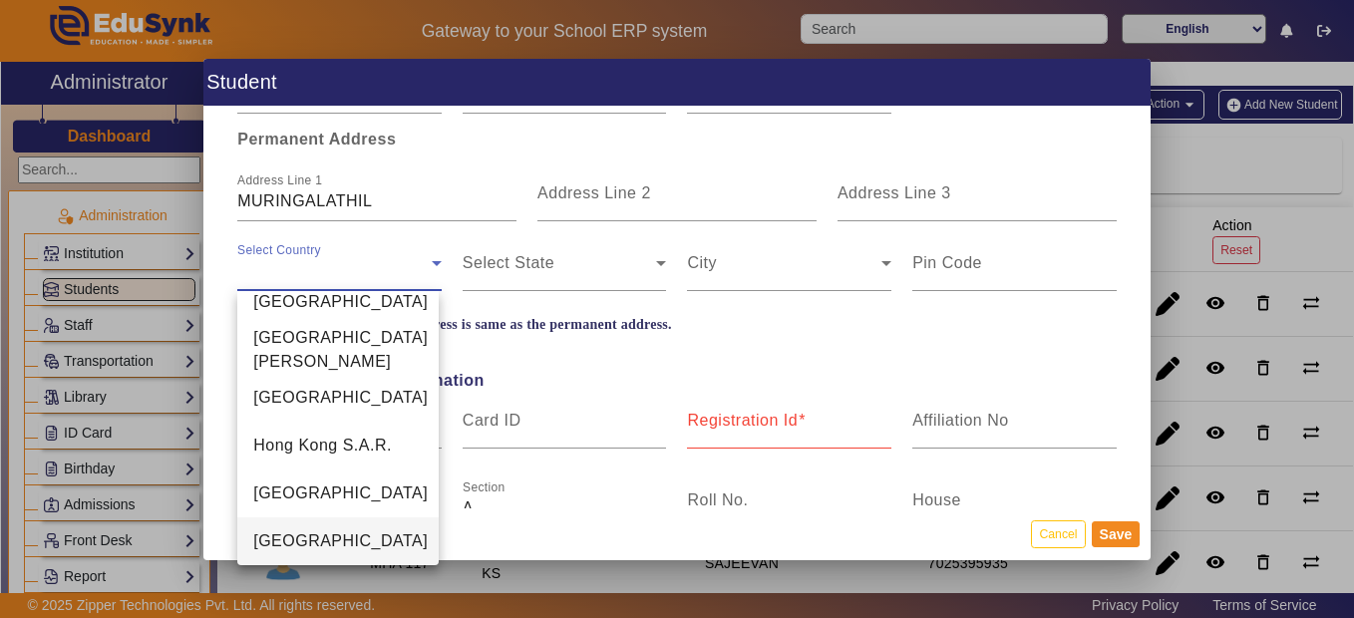
scroll to position [8, 0]
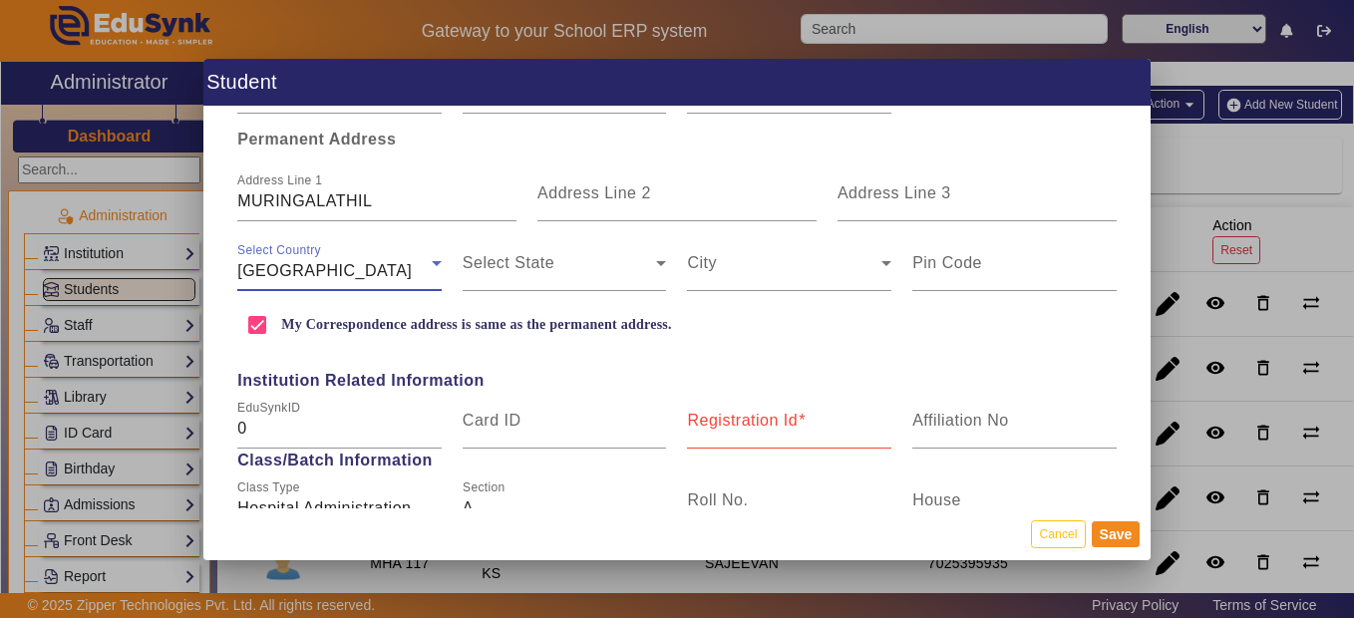
click at [420, 263] on div "Namibia" at bounding box center [334, 271] width 194 height 24
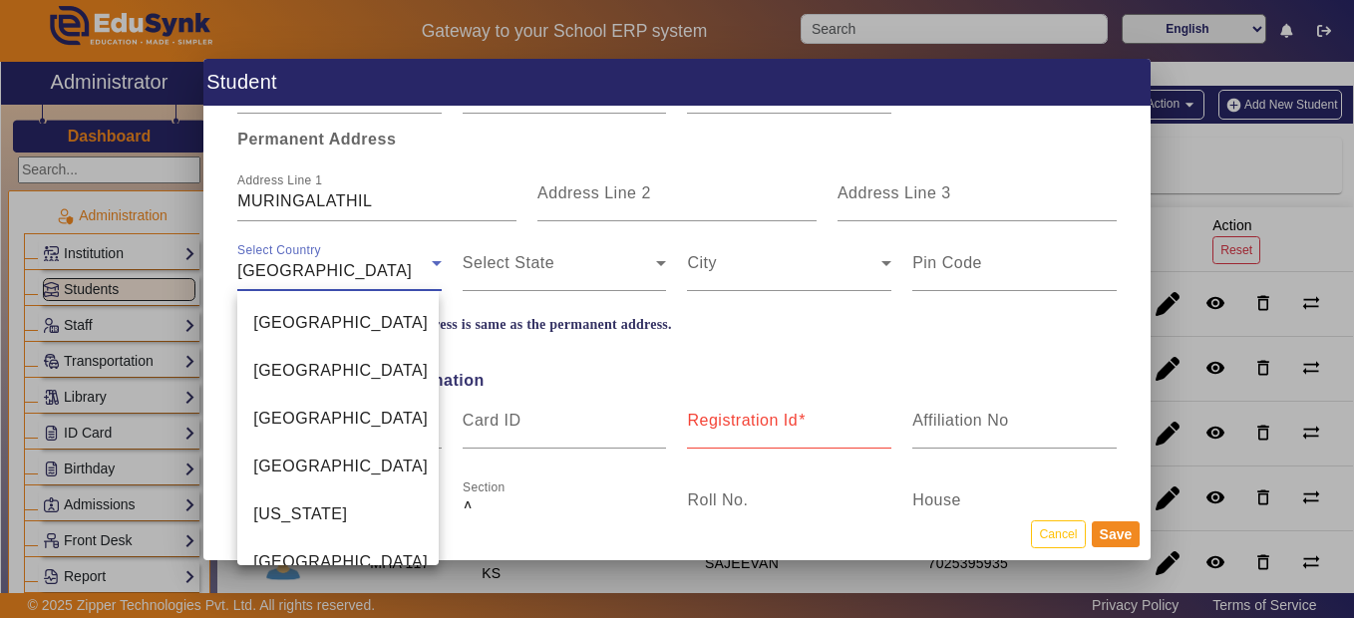
scroll to position [6910, 0]
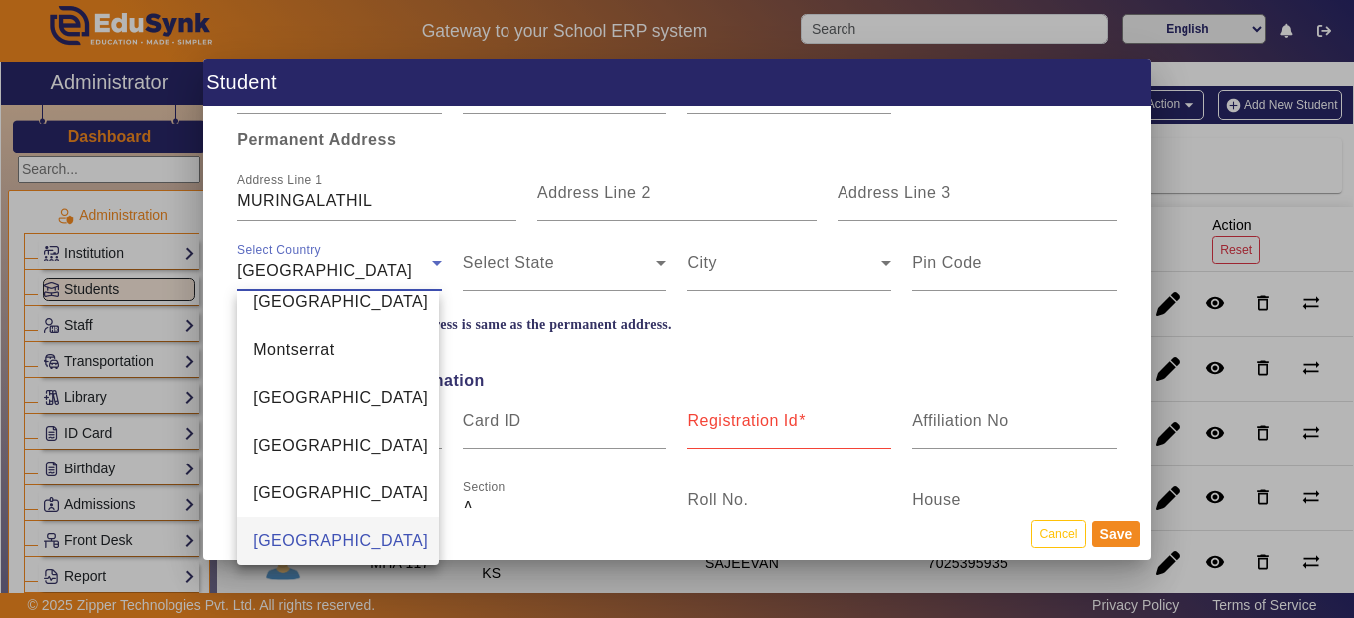
click at [420, 267] on div at bounding box center [677, 309] width 1354 height 618
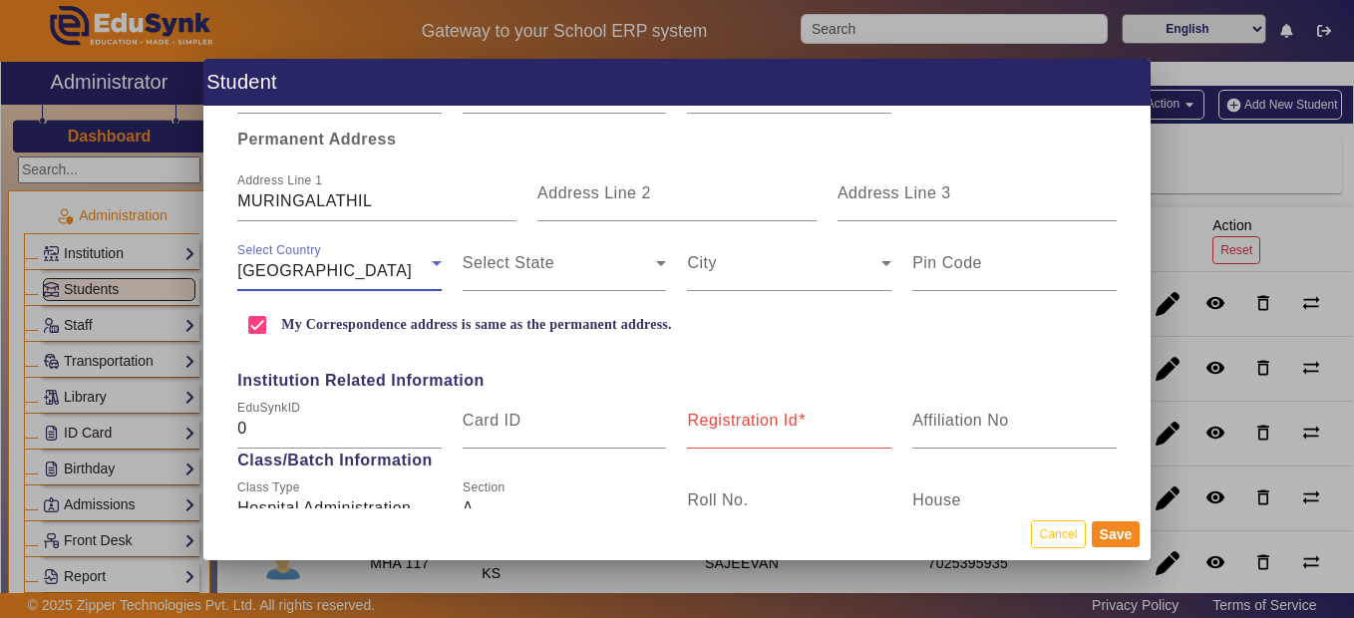
click at [420, 267] on div "Namibia" at bounding box center [334, 271] width 194 height 24
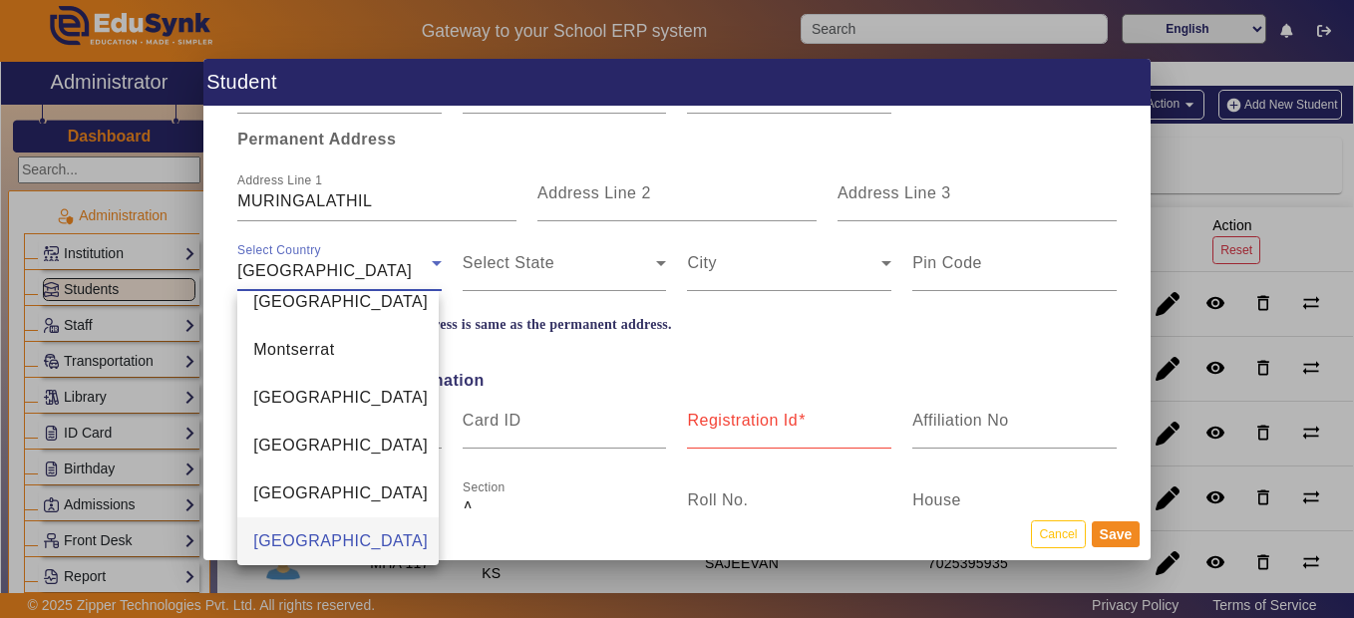
click at [420, 267] on div "Student Personal Information First Name ANAMIKHA Middle Name Last Name MV Date …" at bounding box center [677, 309] width 1354 height 618
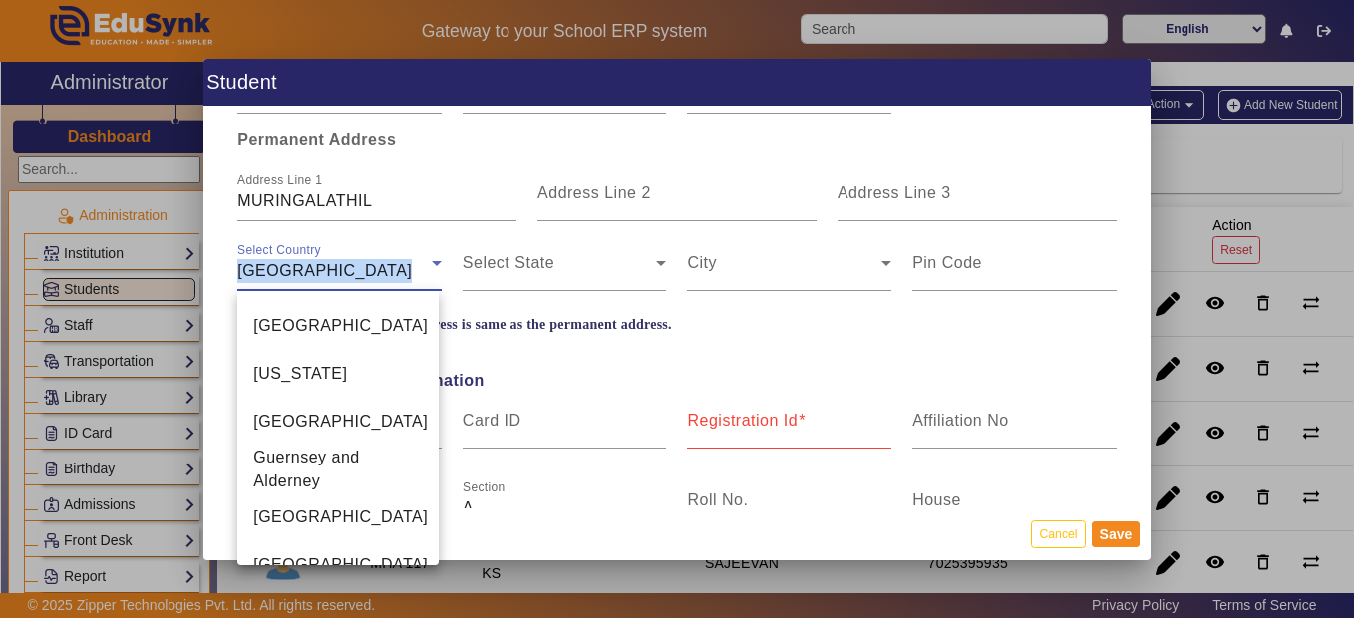
scroll to position [4610, 0]
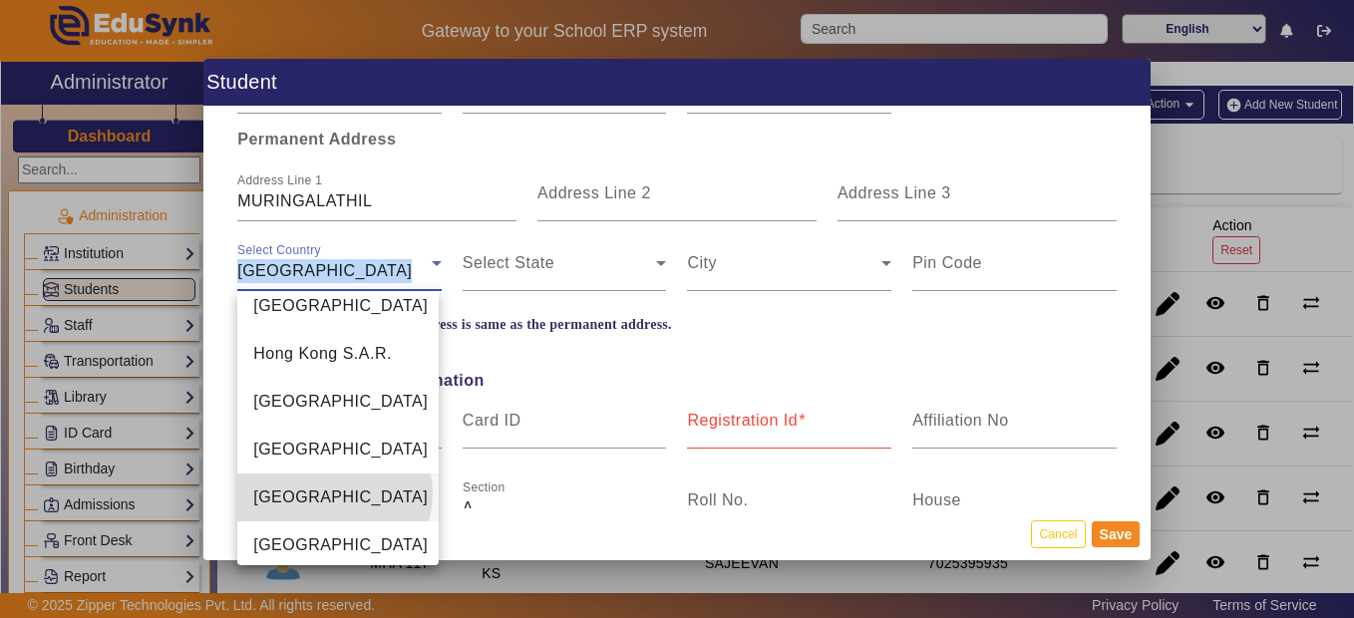
click at [332, 493] on mat-option "India" at bounding box center [337, 497] width 201 height 48
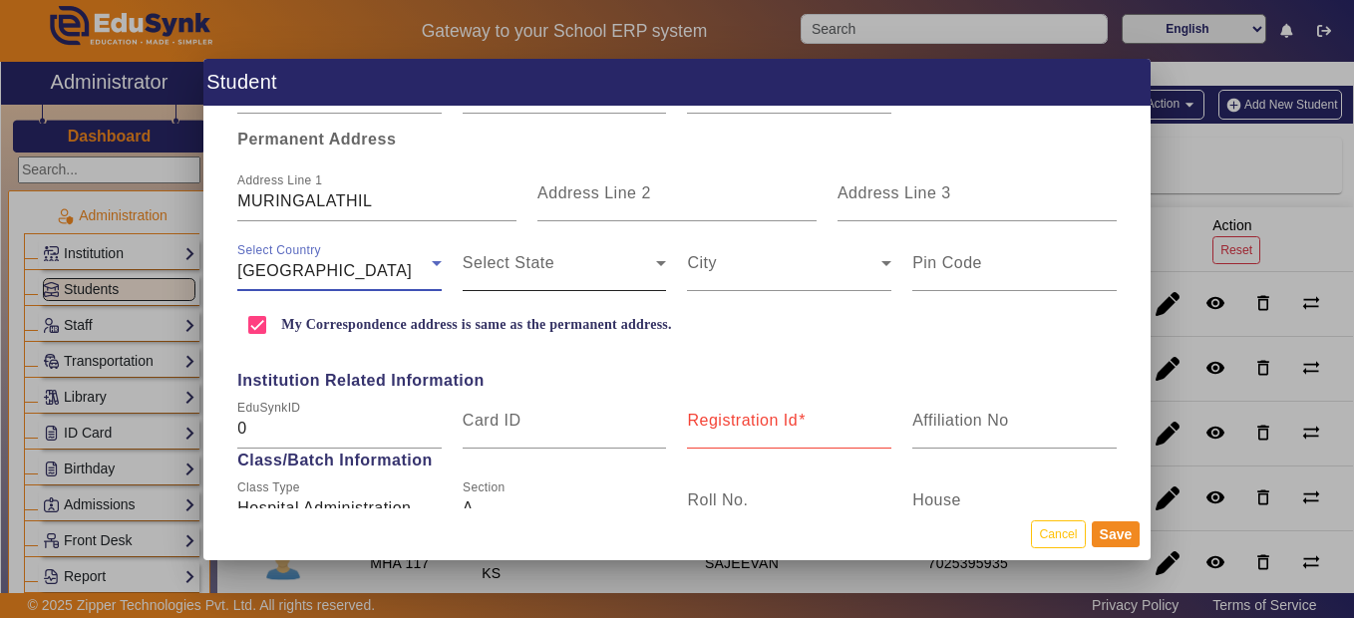
click at [597, 267] on span at bounding box center [559, 271] width 194 height 24
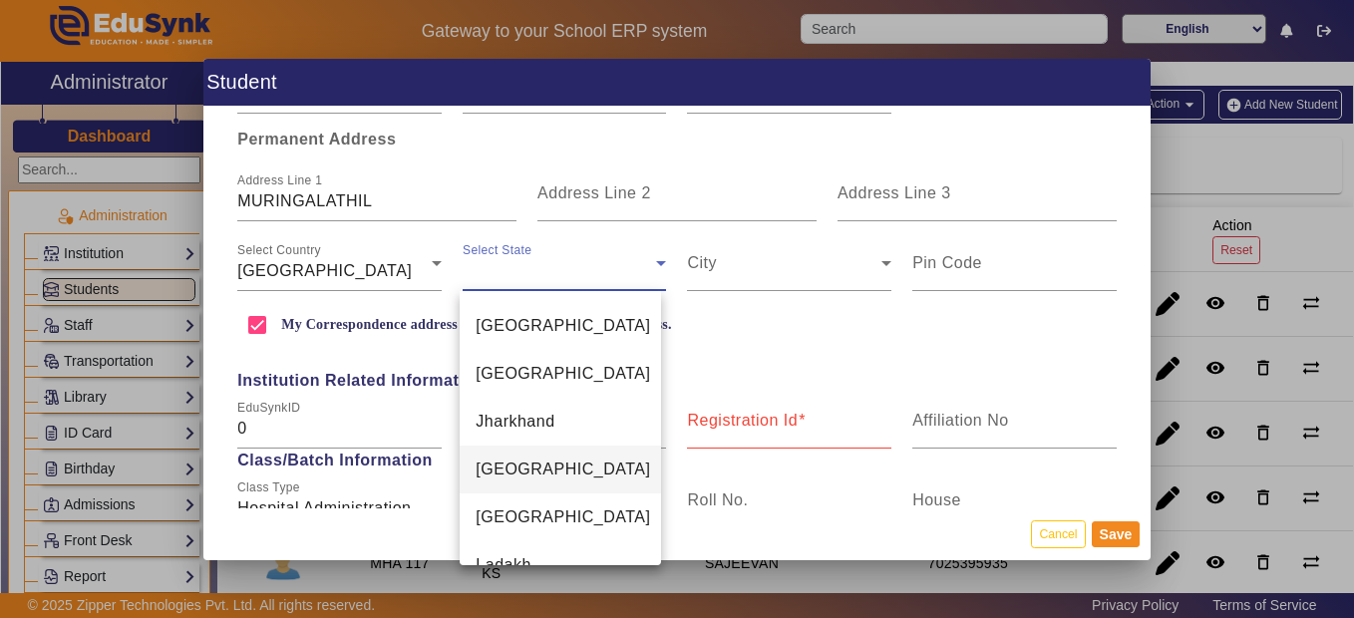
scroll to position [617, 0]
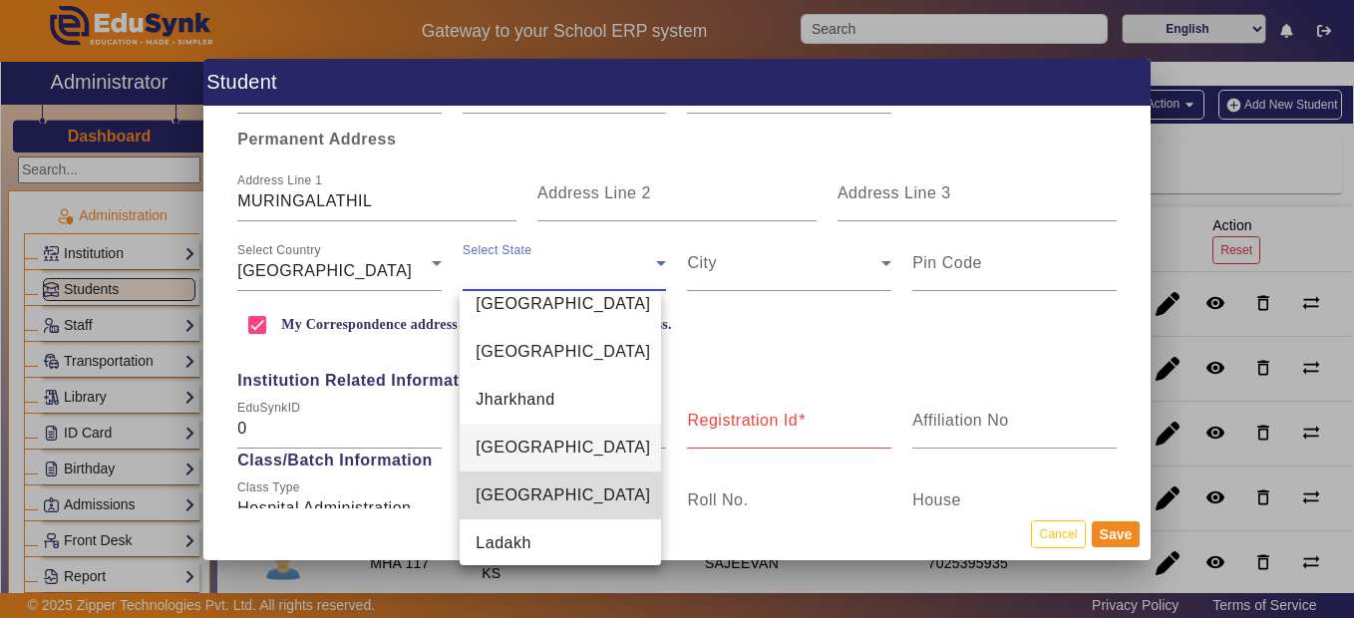
click at [589, 496] on mat-option "Kerala" at bounding box center [559, 495] width 201 height 48
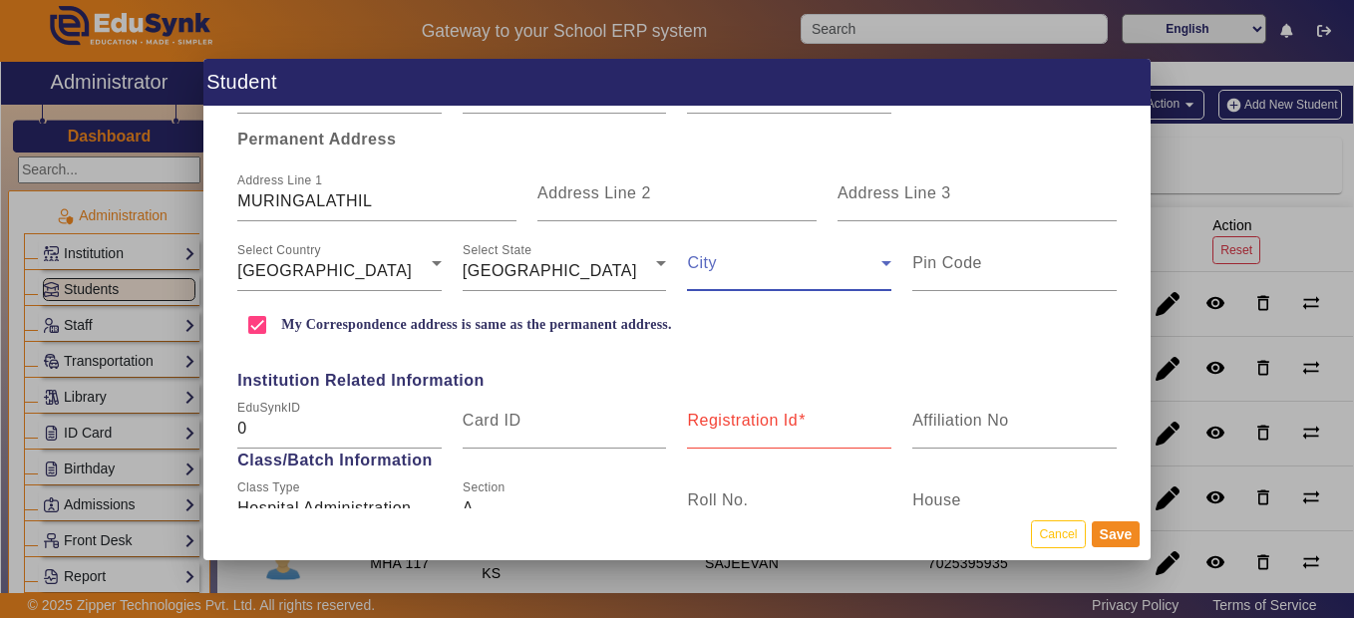
click at [775, 275] on span at bounding box center [784, 271] width 194 height 24
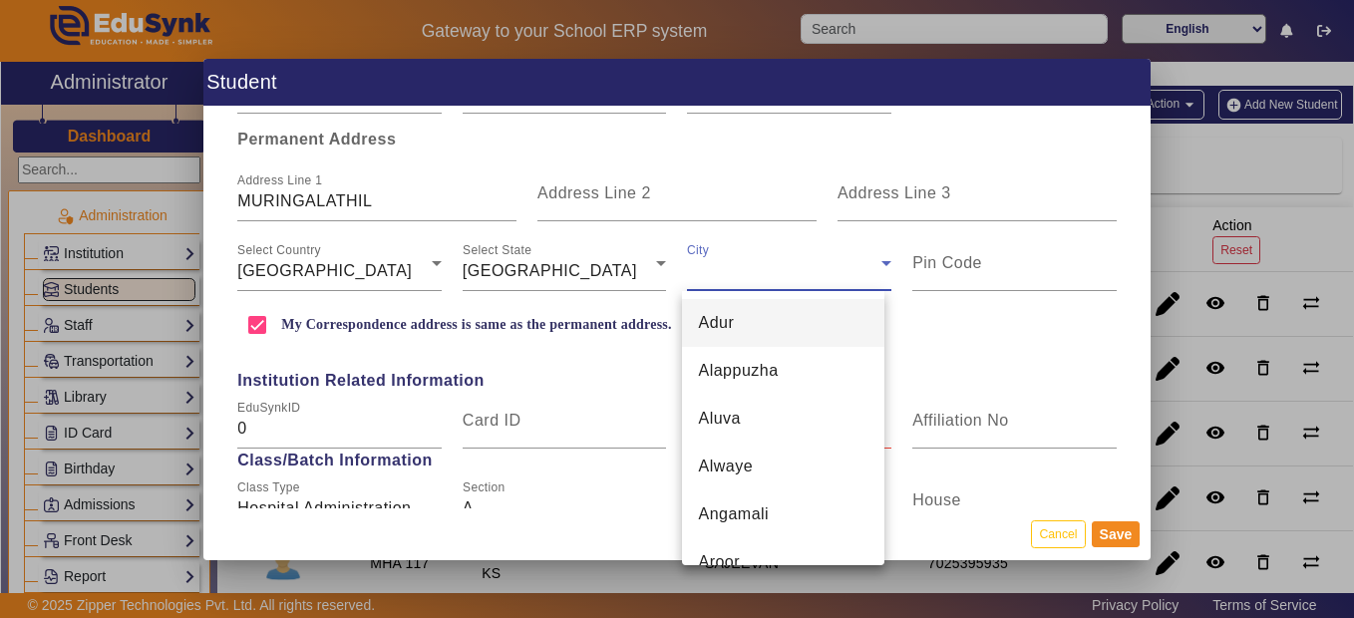
scroll to position [4805, 0]
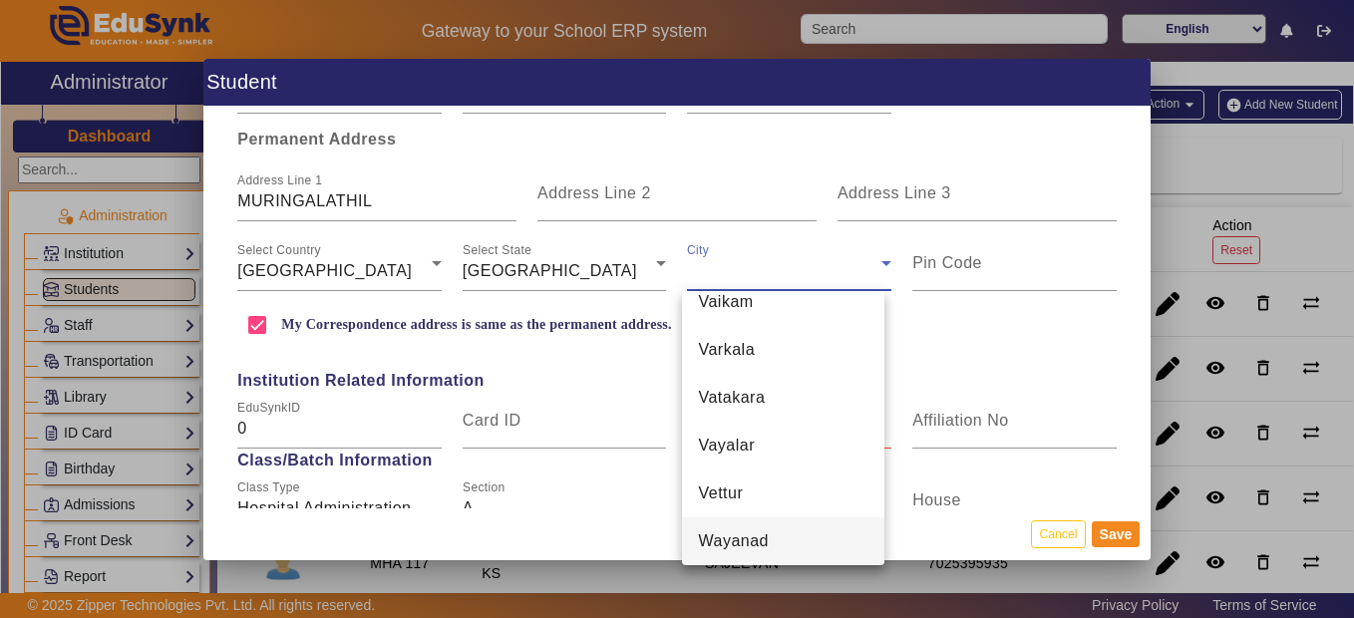
click at [790, 537] on mat-option "Wayanad" at bounding box center [782, 541] width 201 height 48
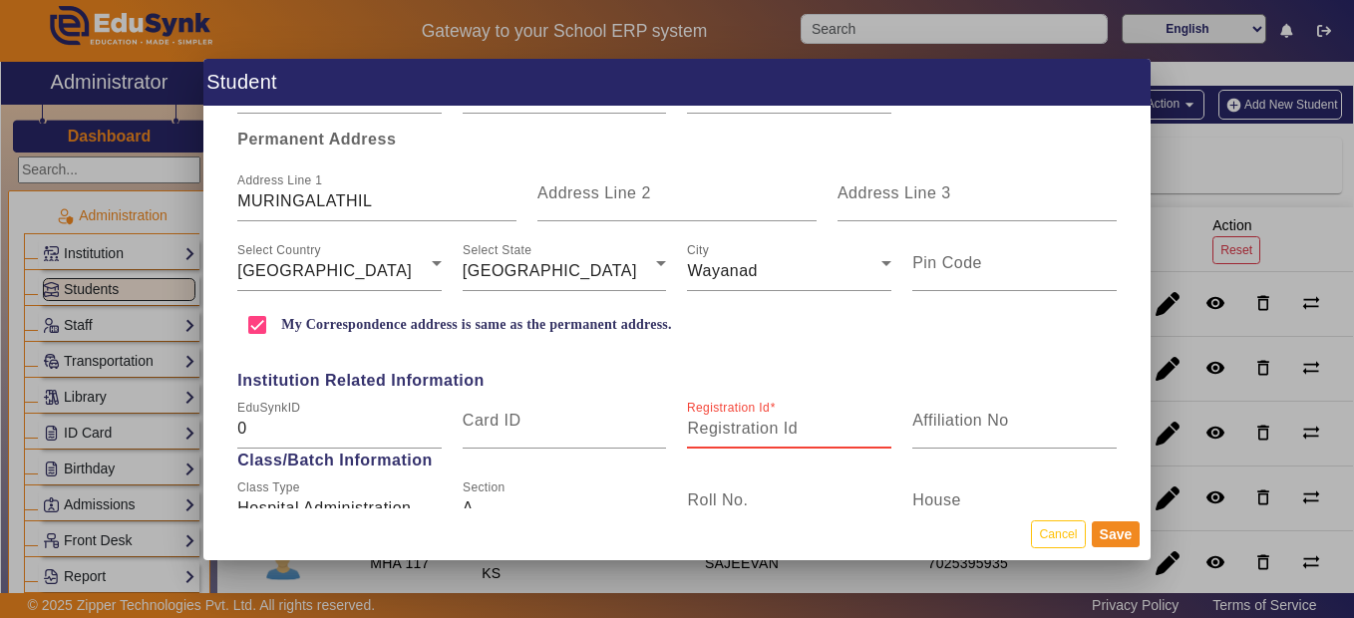
click at [830, 430] on input "Registration Id" at bounding box center [789, 429] width 204 height 24
type input "MHA120"
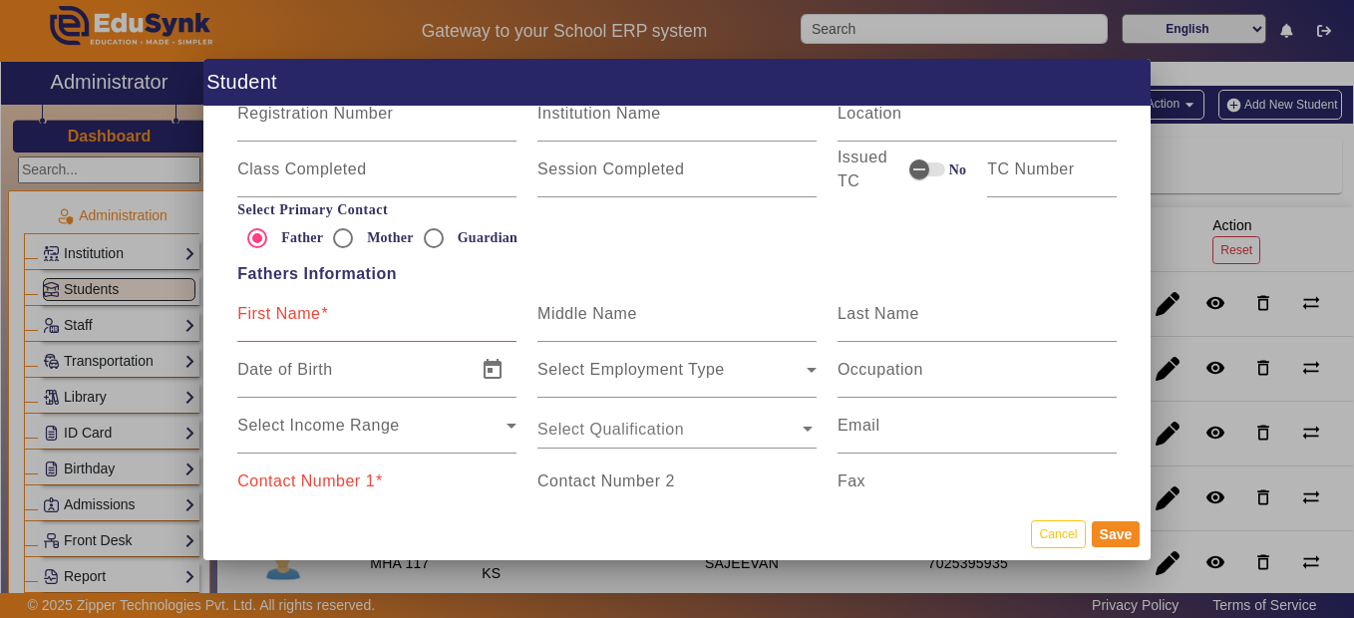
scroll to position [1181, 0]
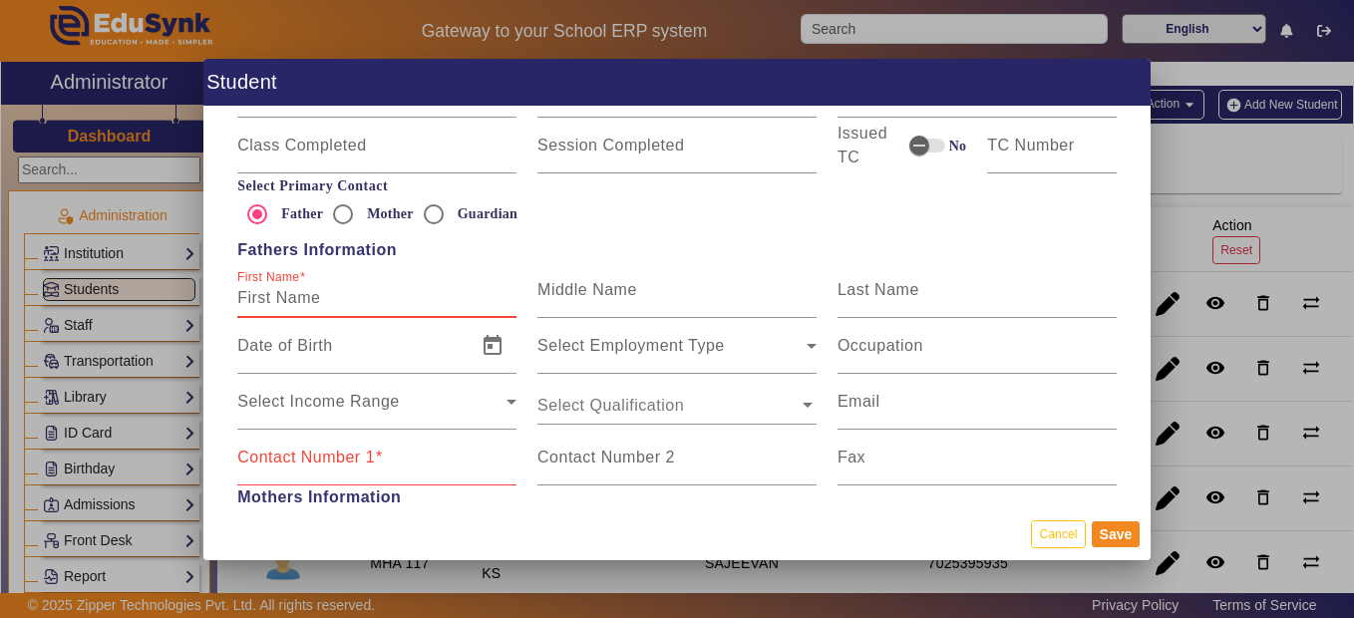
click at [420, 296] on input "First Name" at bounding box center [376, 298] width 279 height 24
type input "M"
type input "MINI"
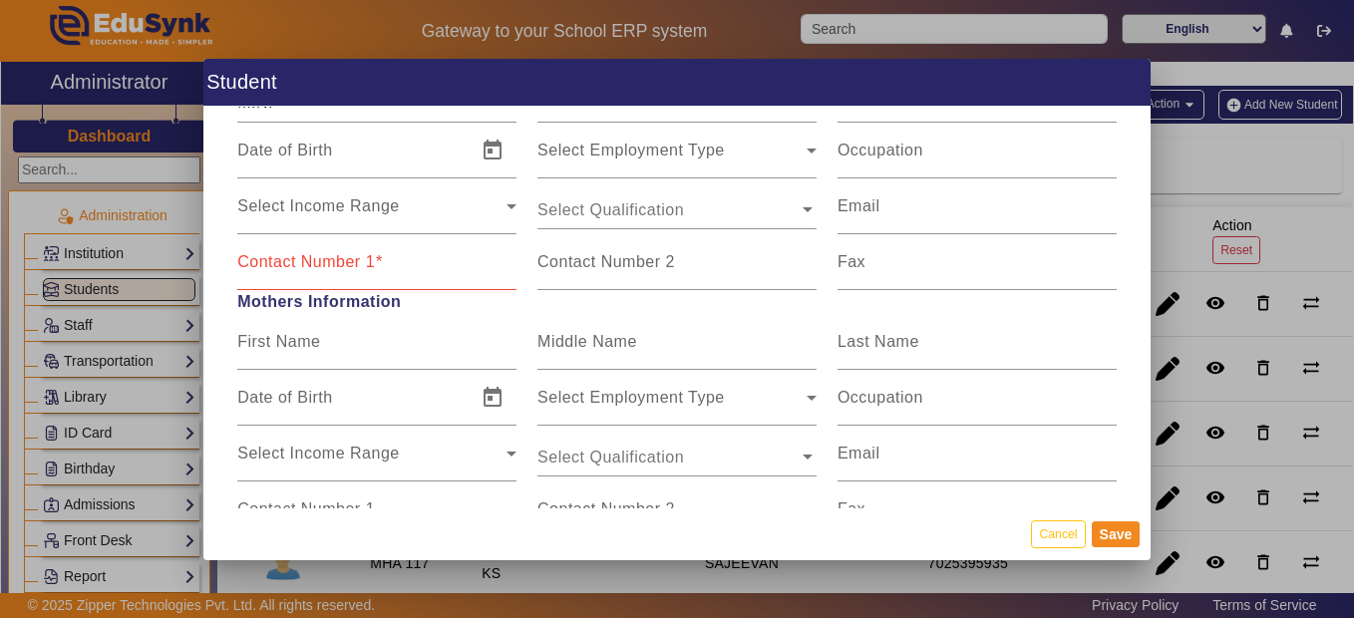
scroll to position [1407, 0]
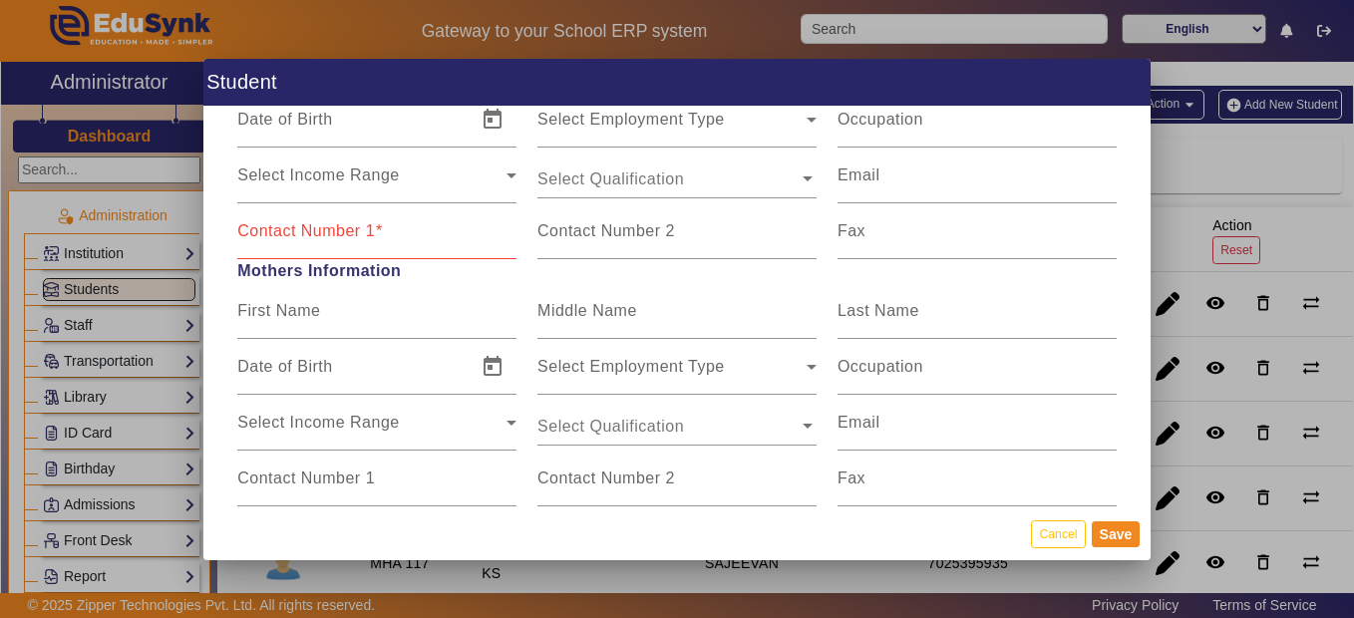
click at [454, 234] on input "Contact Number 1" at bounding box center [376, 239] width 279 height 24
type input "8590010698"
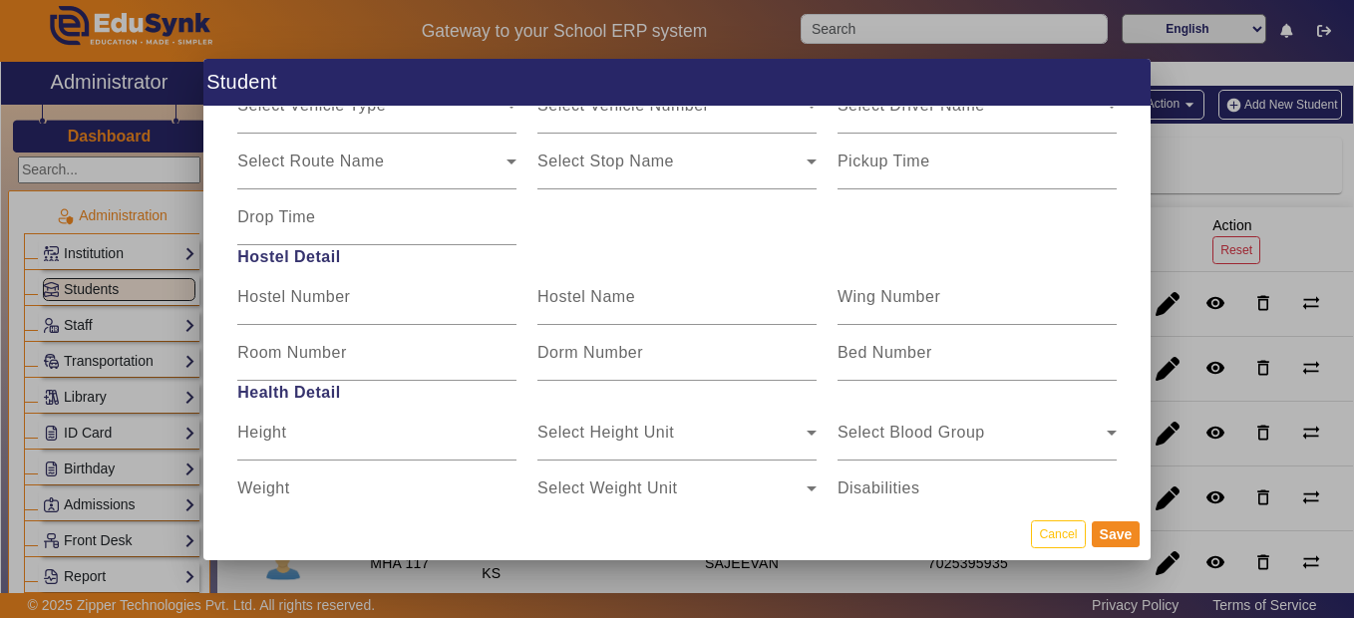
scroll to position [2518, 0]
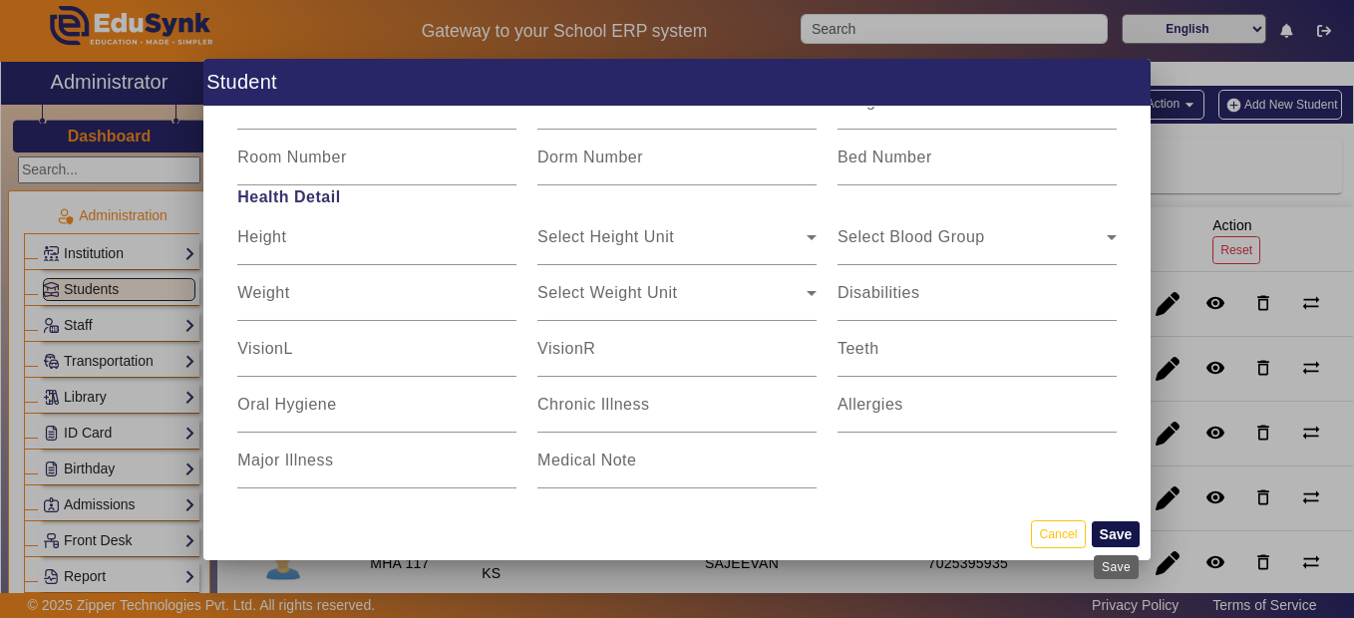
click at [1103, 531] on button "Save" at bounding box center [1115, 534] width 49 height 26
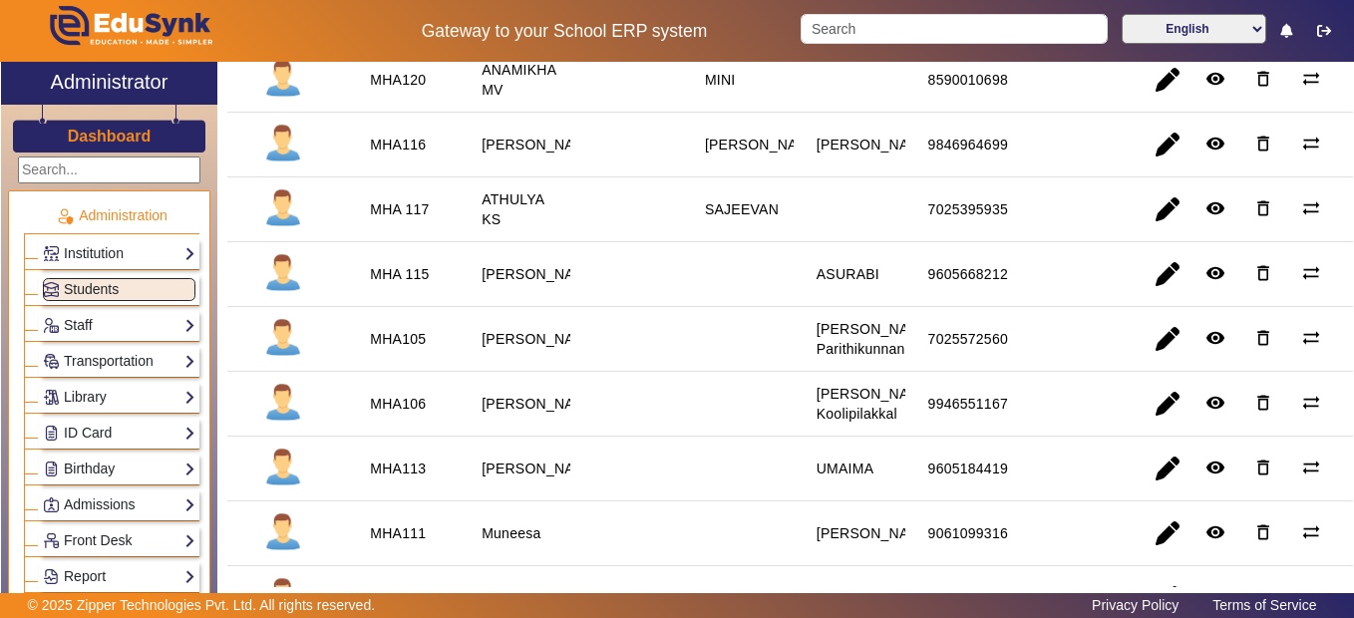
scroll to position [398, 0]
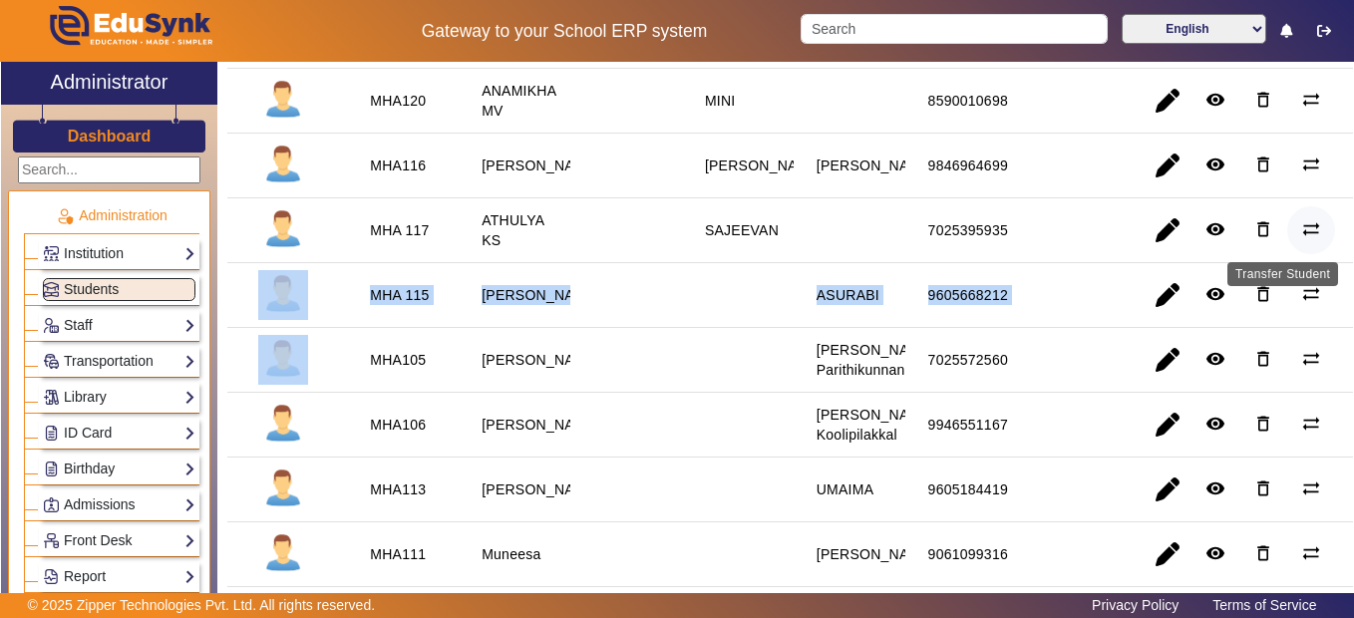
drag, startPoint x: 1332, startPoint y: 297, endPoint x: 1323, endPoint y: 222, distance: 75.3
click at [1323, 222] on mat-table "Profile Reg Id Name Roll No. Father Mother Contact Address Action Reset MHA104 …" at bounding box center [789, 424] width 1125 height 1229
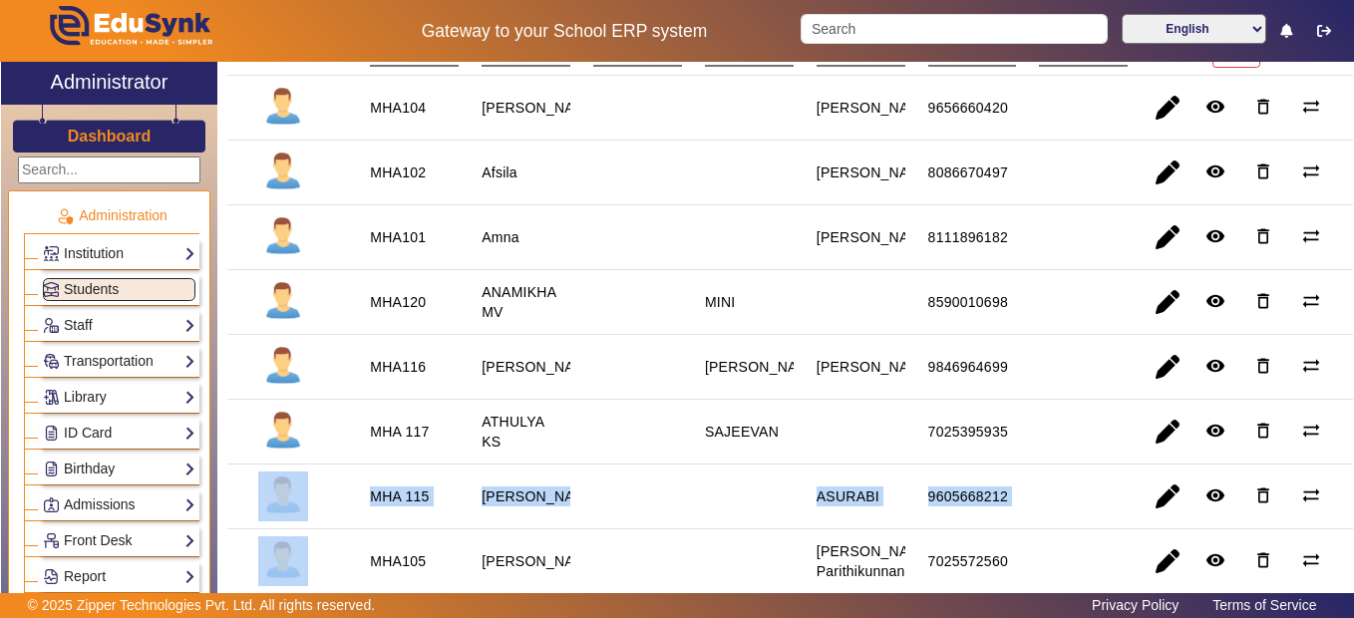
scroll to position [182, 0]
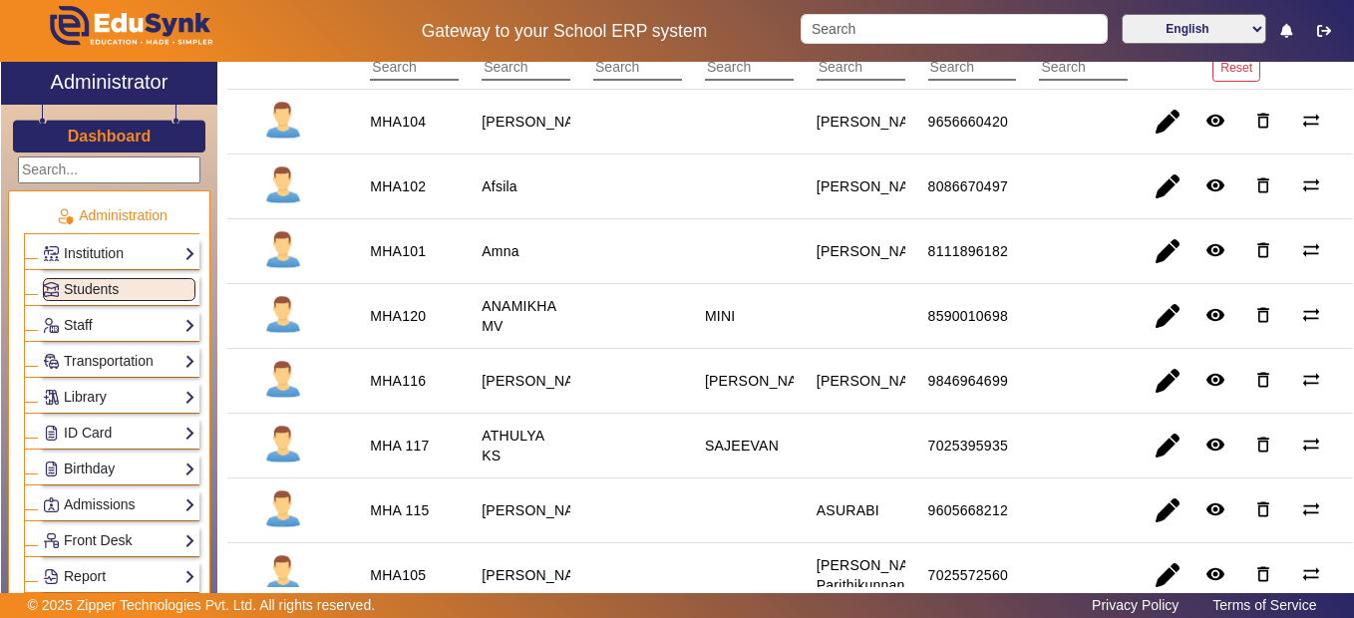
click at [1345, 54] on div "Gateway to your School ERP system English हिंदी (Hindi) ಕನ್ನಡ (Kannada) தமிழ் (…" at bounding box center [677, 31] width 1352 height 62
